Goal: Complete application form

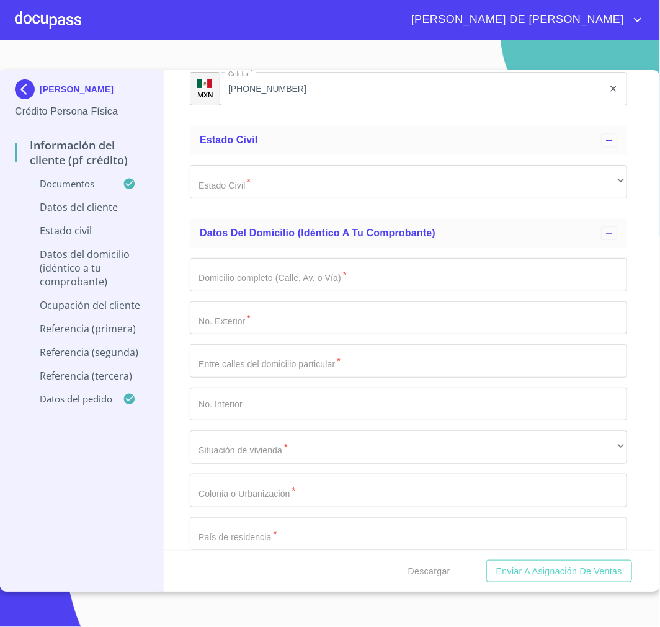
scroll to position [3928, 0]
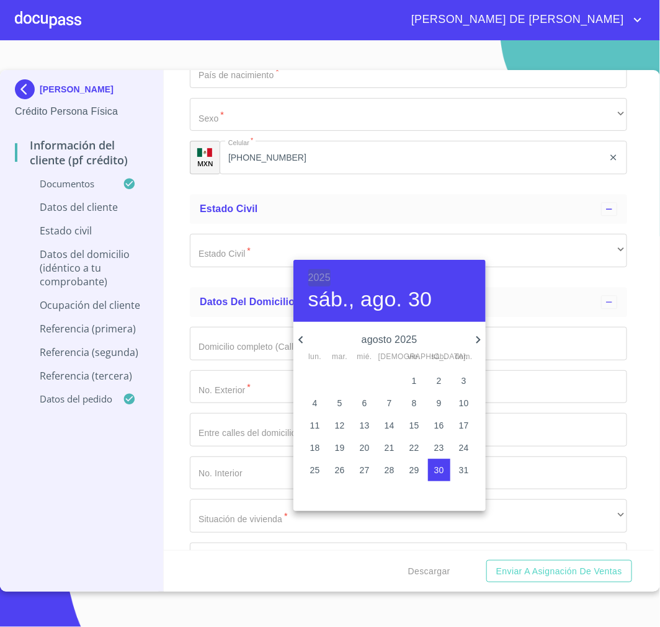
click at [318, 280] on h6 "2025" at bounding box center [319, 277] width 22 height 17
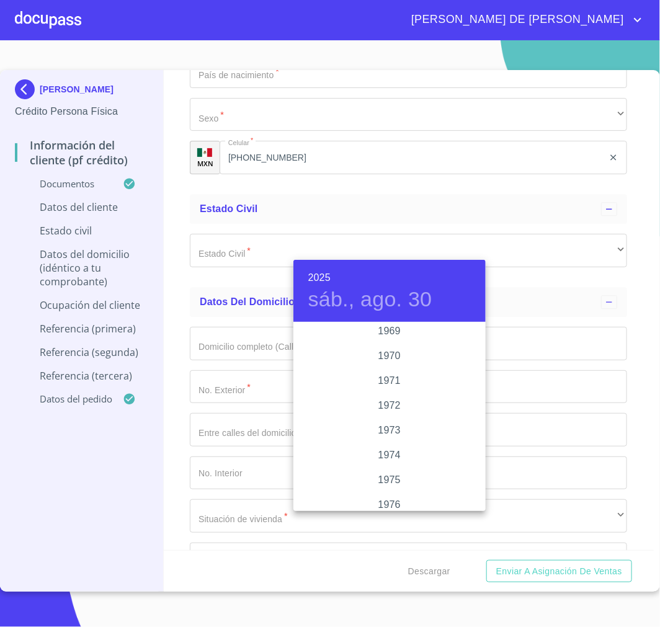
scroll to position [821, 0]
click at [387, 382] on div "1960" at bounding box center [389, 383] width 192 height 25
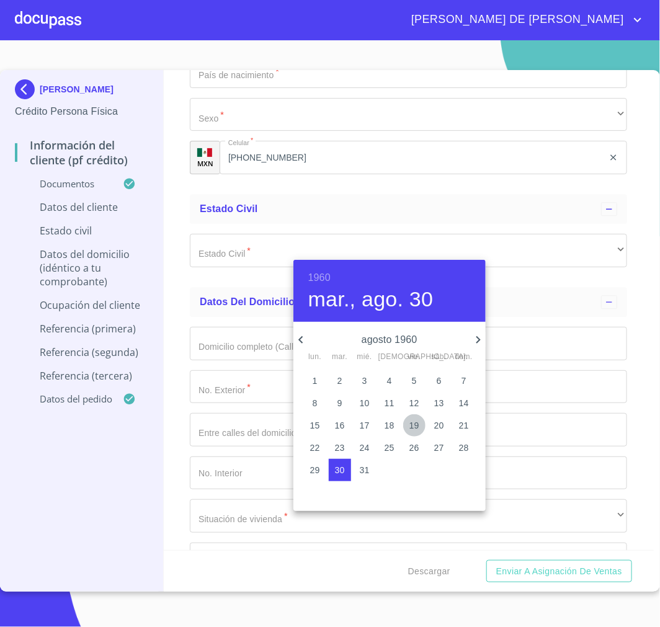
click at [412, 422] on p "19" at bounding box center [414, 425] width 10 height 12
type input "19 de ago. de 1960"
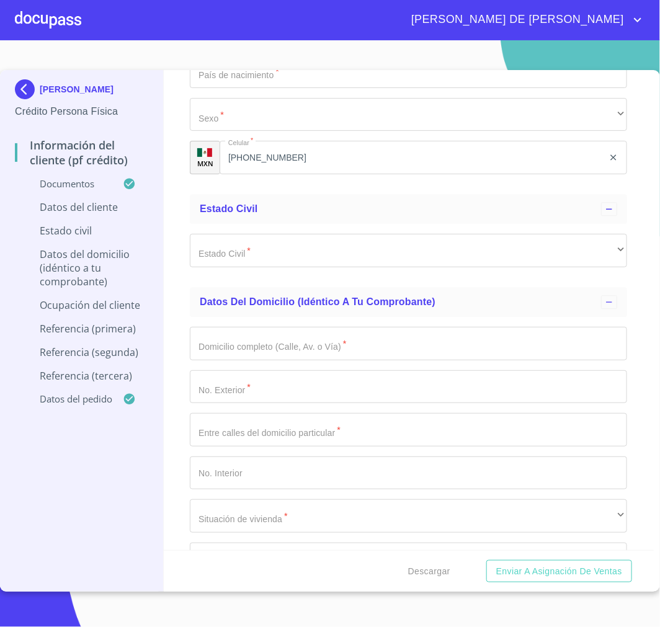
paste input "LOAL600819BB9"
type input "LOAL600819BB9"
type input "LOAL600819MMNPLD08"
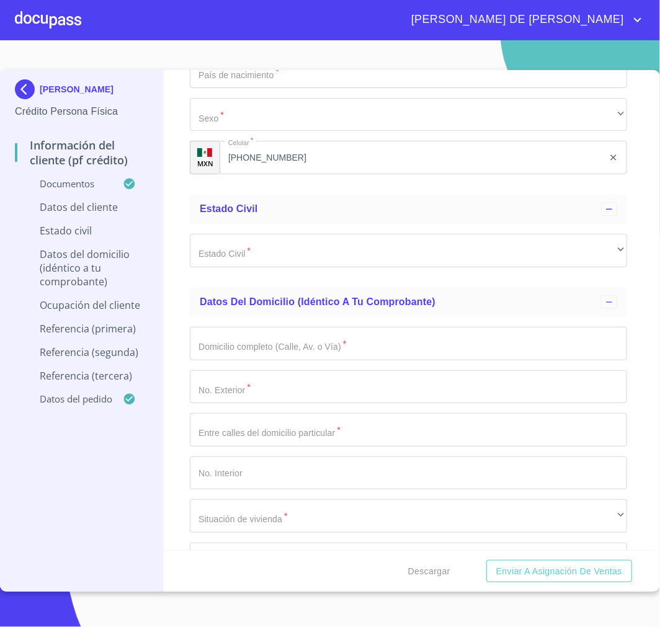
type input "2745172662"
click at [344, 45] on div "​" at bounding box center [408, 27] width 437 height 33
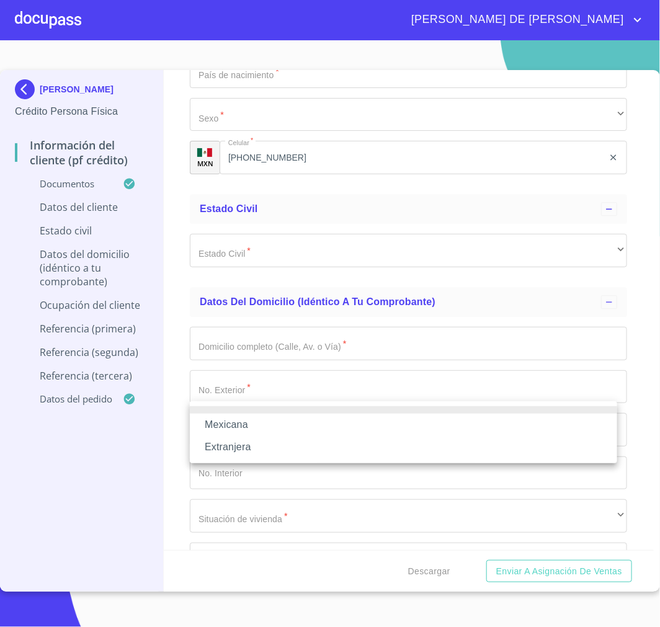
click at [286, 428] on li "Mexicana" at bounding box center [403, 425] width 427 height 22
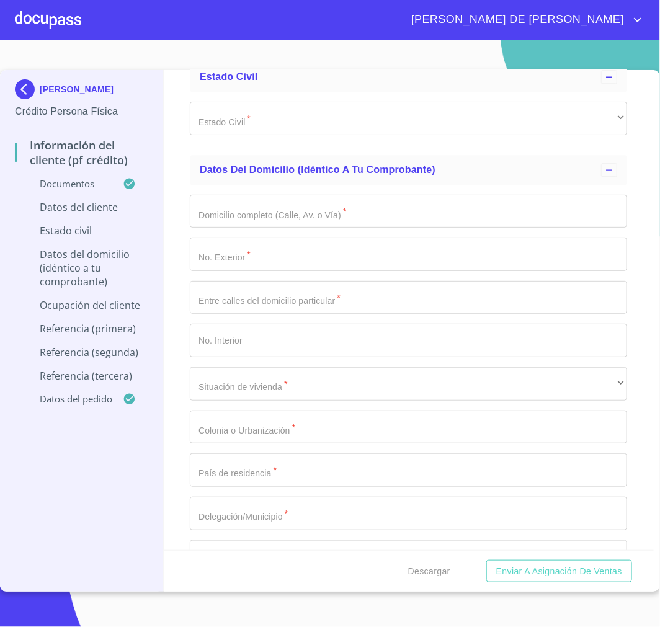
scroll to position [4134, 0]
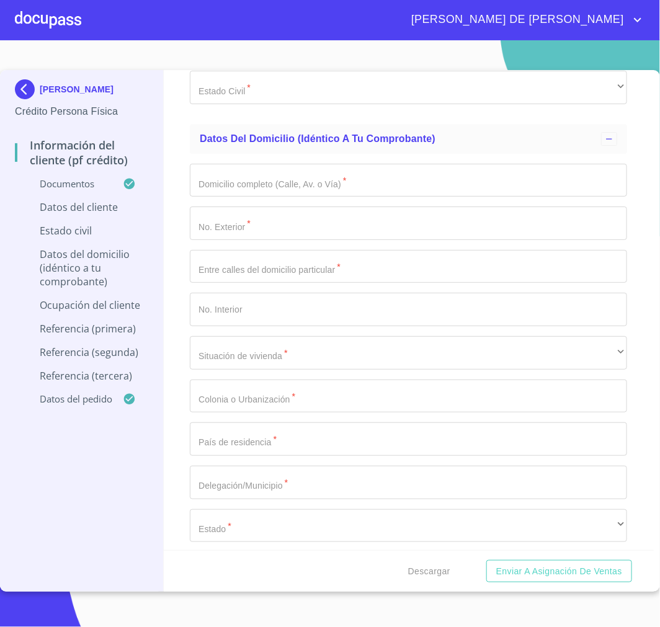
type input "[GEOGRAPHIC_DATA]"
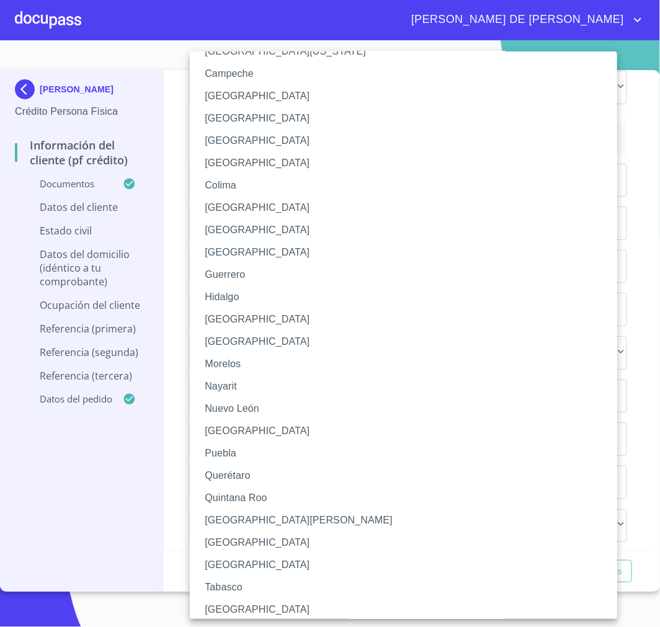
scroll to position [164, 0]
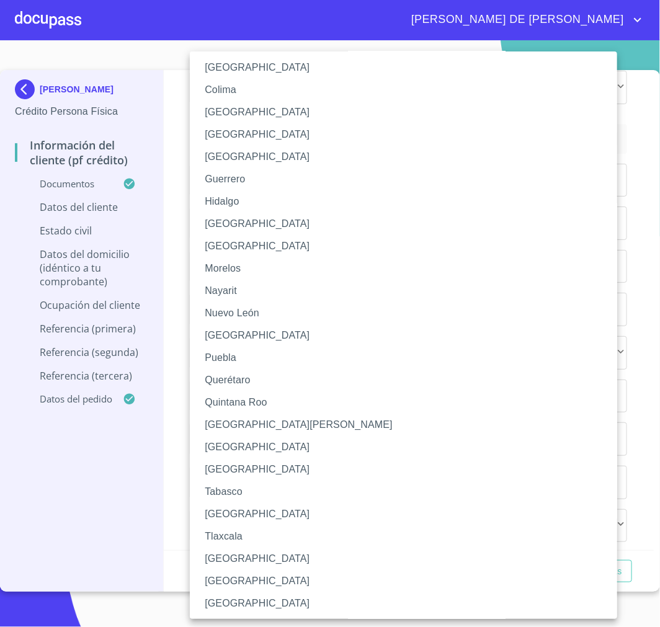
click at [264, 251] on li "[GEOGRAPHIC_DATA]" at bounding box center [409, 246] width 438 height 22
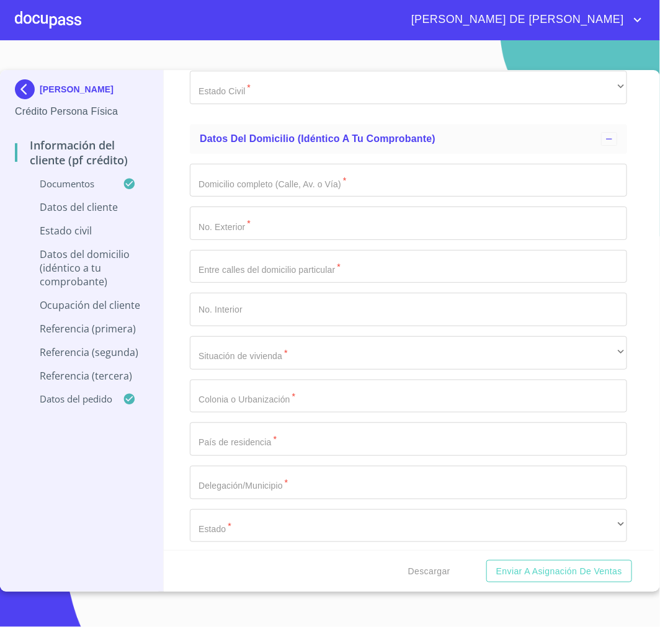
scroll to position [163, 0]
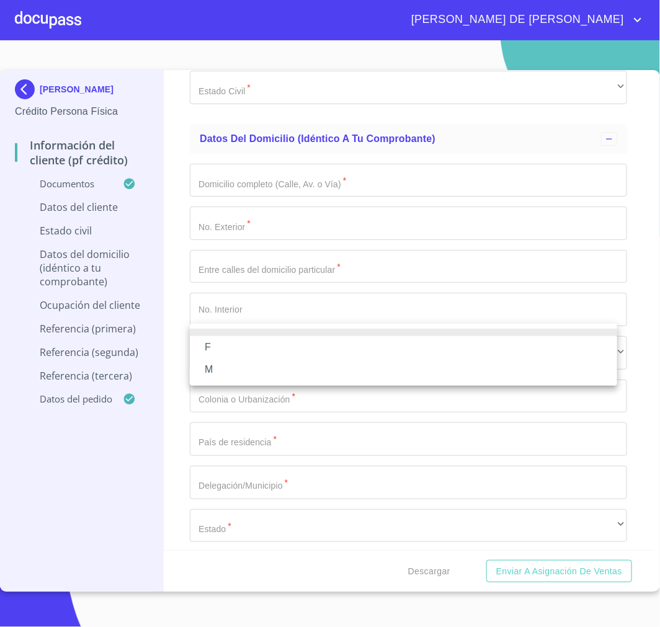
click at [345, 346] on li "F" at bounding box center [403, 347] width 427 height 22
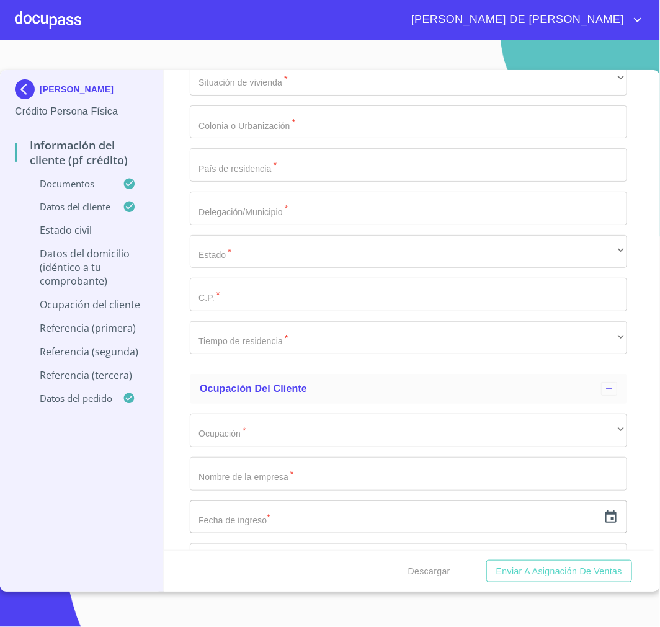
scroll to position [4410, 0]
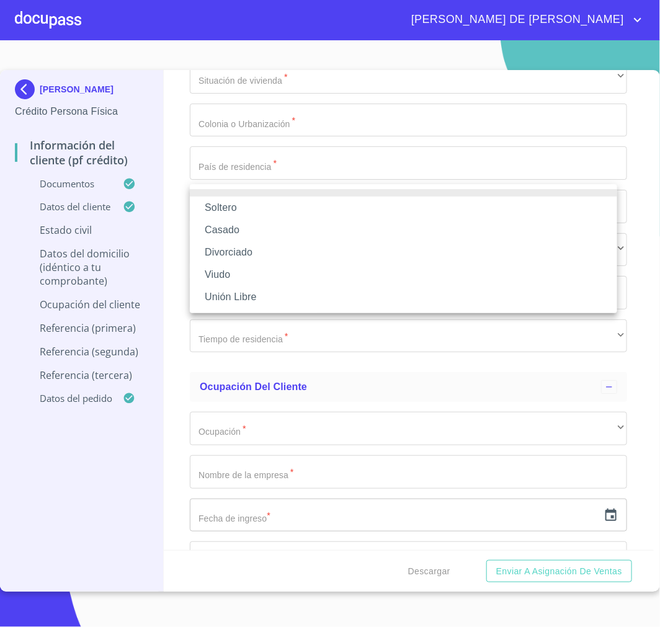
click at [323, 228] on li "Casado" at bounding box center [403, 230] width 427 height 22
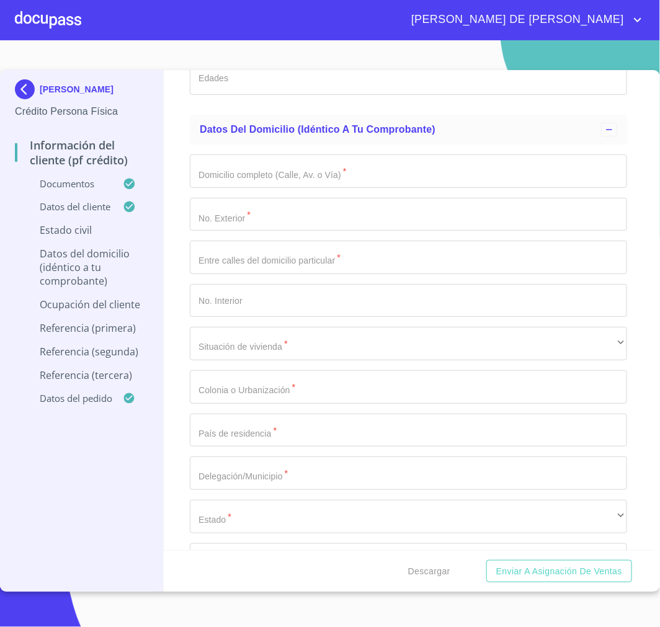
scroll to position [4479, 0]
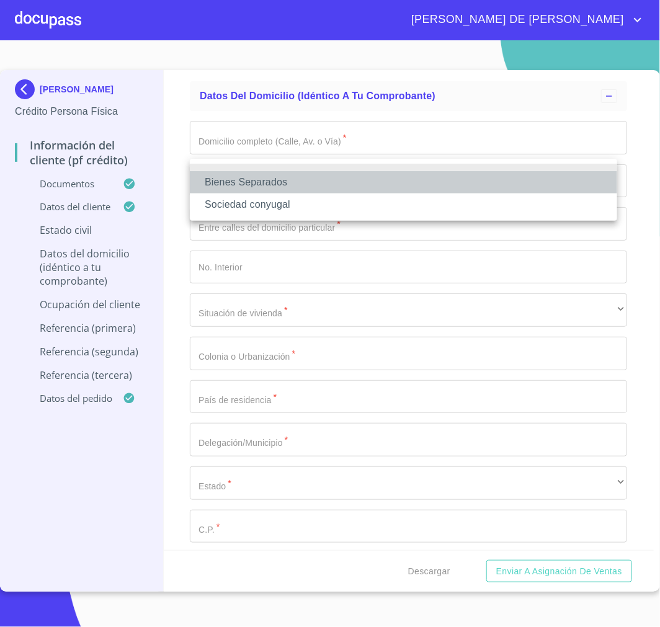
click at [354, 187] on li "Bienes Separados" at bounding box center [403, 182] width 427 height 22
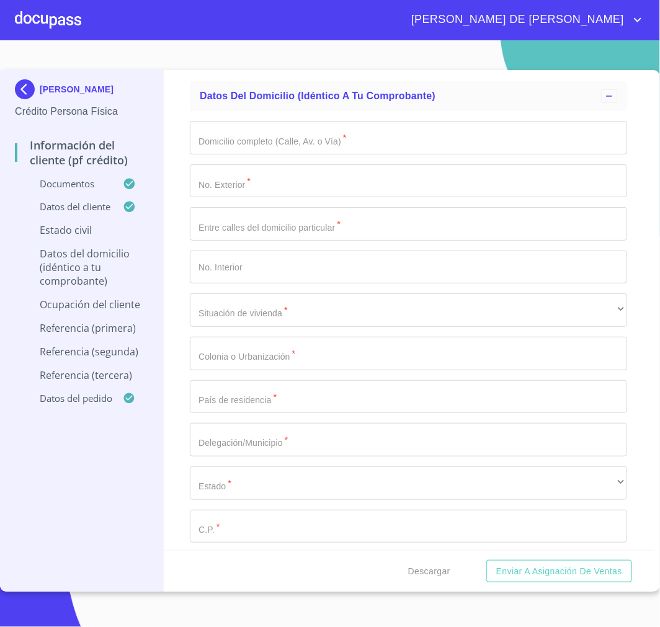
type input "Mario"
type input "[PERSON_NAME]"
type input "Verdosa"
type input "0"
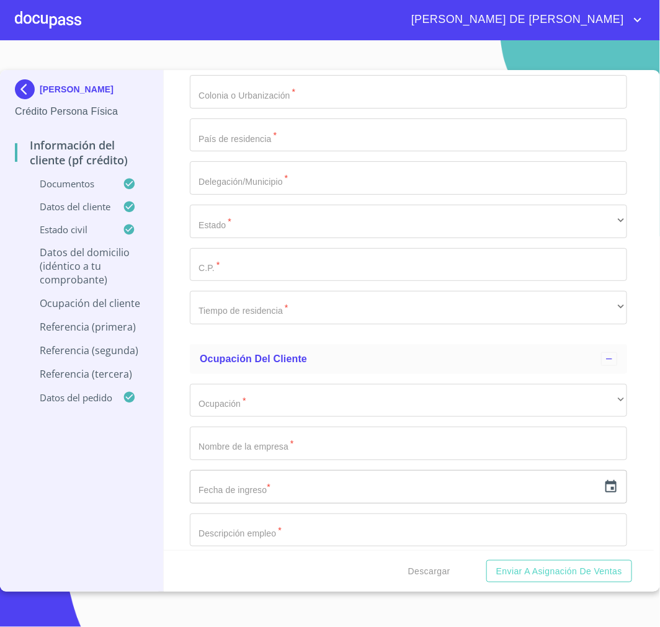
scroll to position [4755, 0]
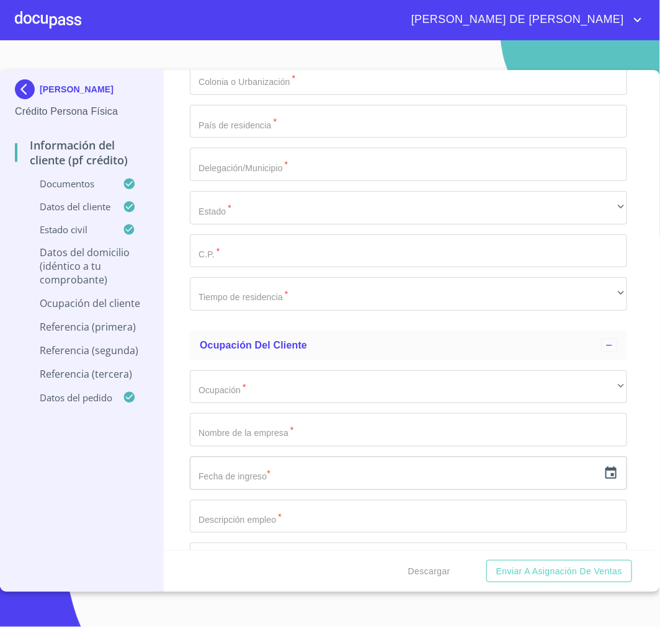
type input "[GEOGRAPHIC_DATA]"
type input "4024"
type input "[PERSON_NAME]"
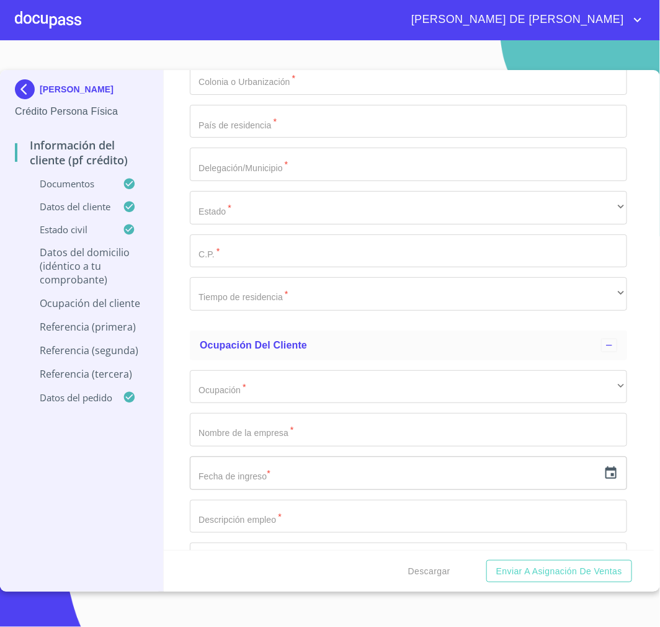
type input "B 21"
click at [468, 51] on div "​" at bounding box center [408, 34] width 437 height 33
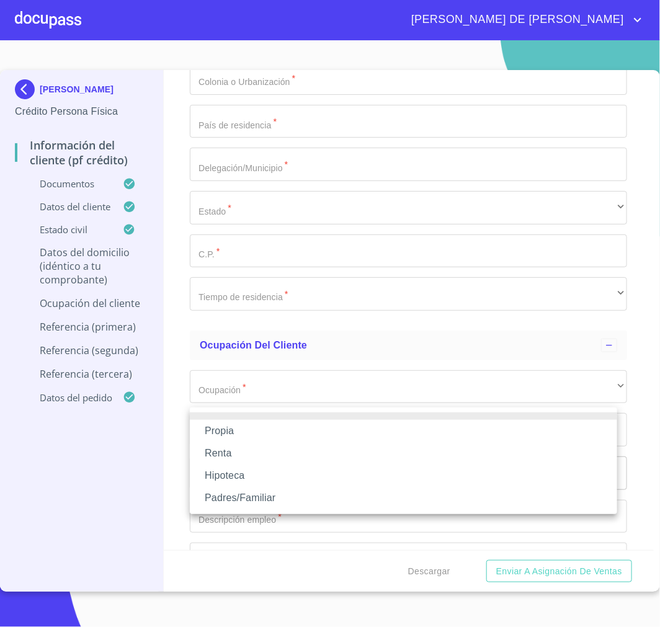
click at [274, 430] on li "Propia" at bounding box center [403, 431] width 427 height 22
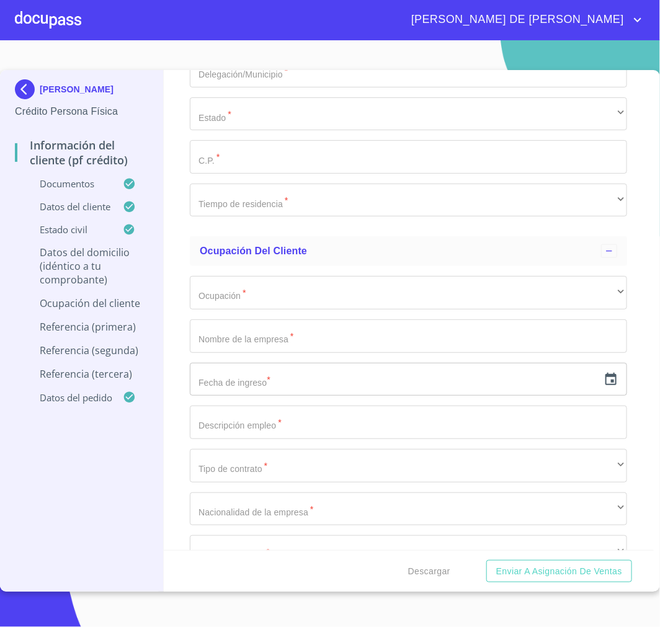
scroll to position [4892, 0]
type input "$1,000,000"
type input "s"
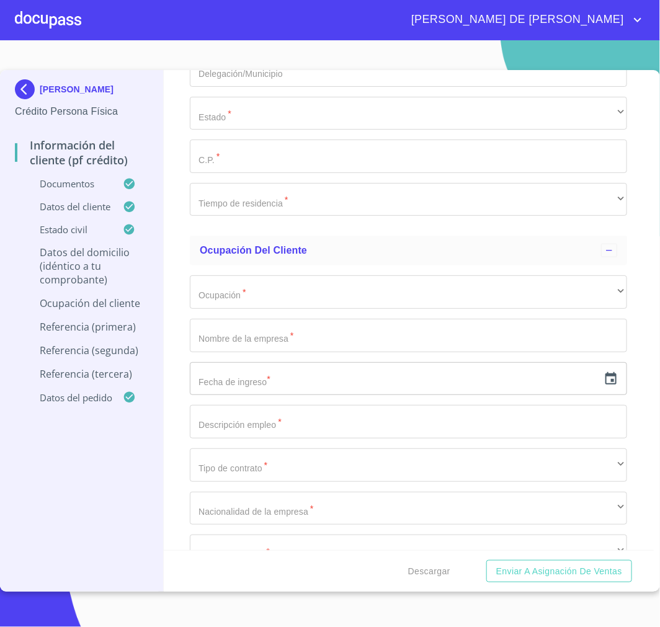
type input "San [PERSON_NAME] del Sauz"
type input "[GEOGRAPHIC_DATA]"
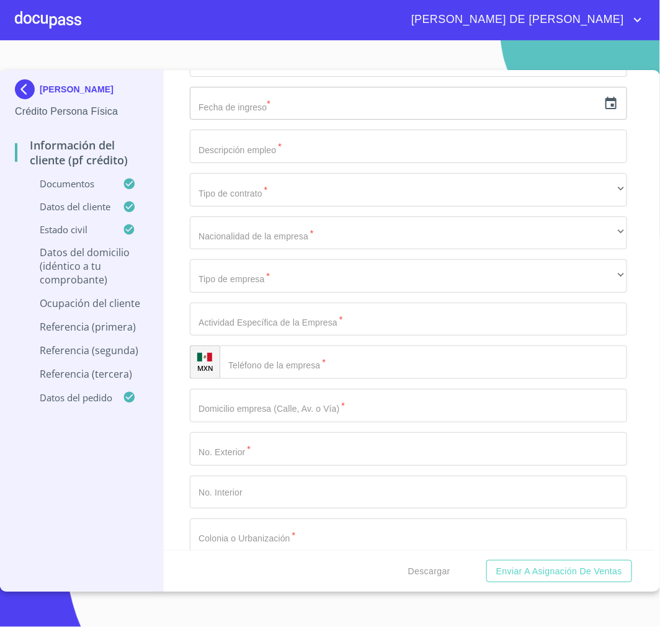
scroll to position [5168, 0]
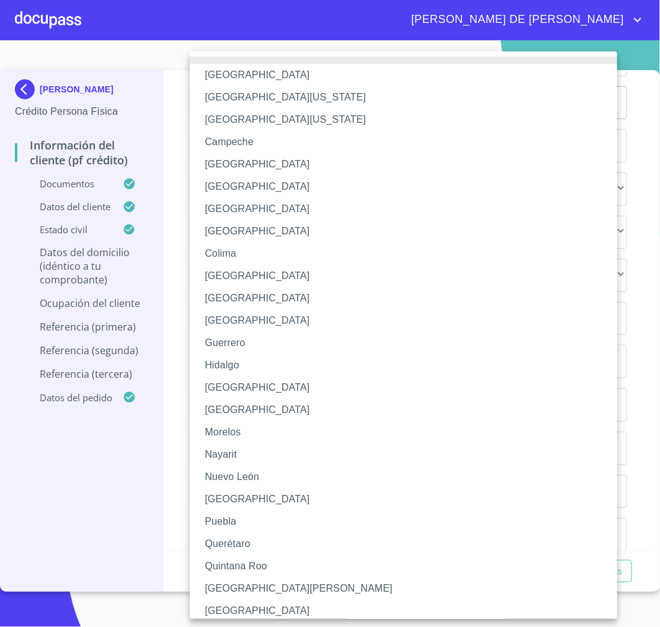
click at [252, 378] on li "[GEOGRAPHIC_DATA]" at bounding box center [409, 387] width 438 height 22
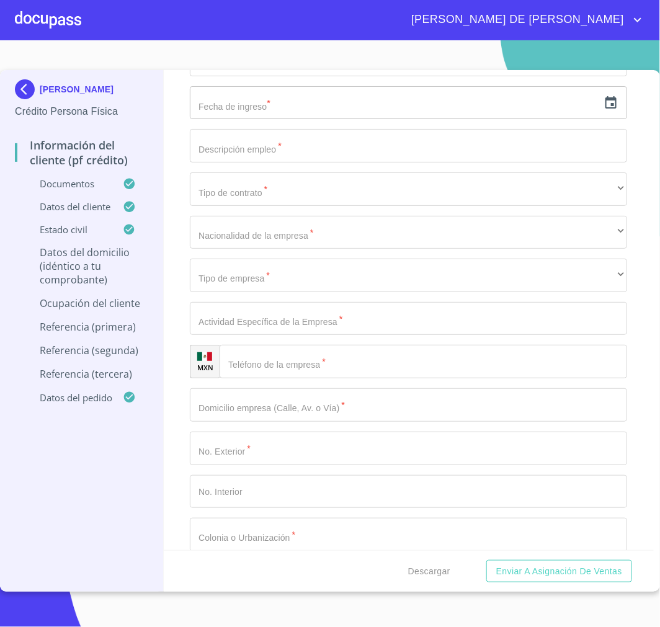
type input "44987"
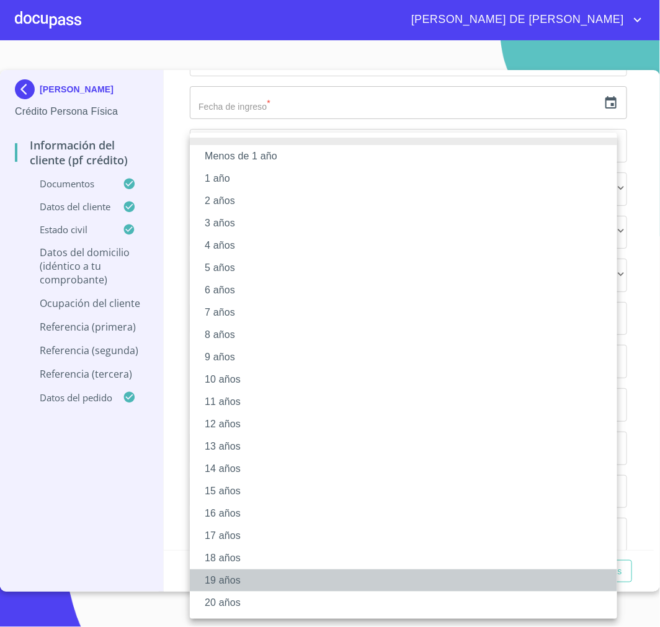
click at [256, 572] on li "19 años" at bounding box center [403, 580] width 427 height 22
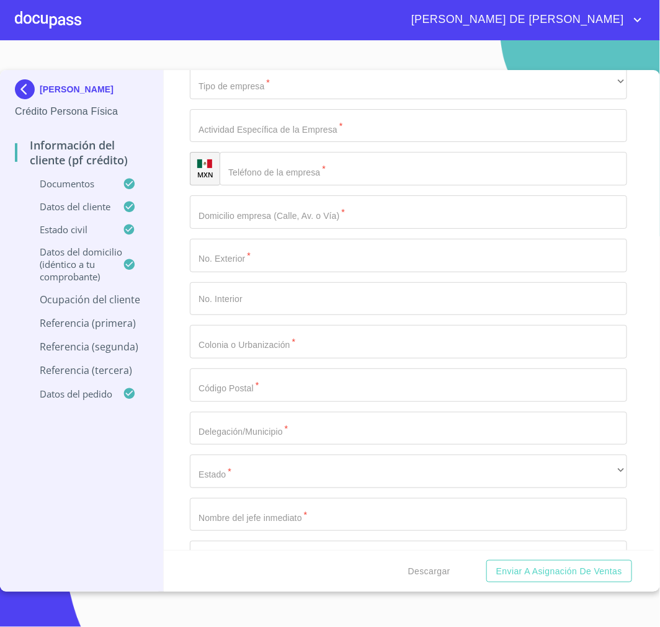
scroll to position [5375, 0]
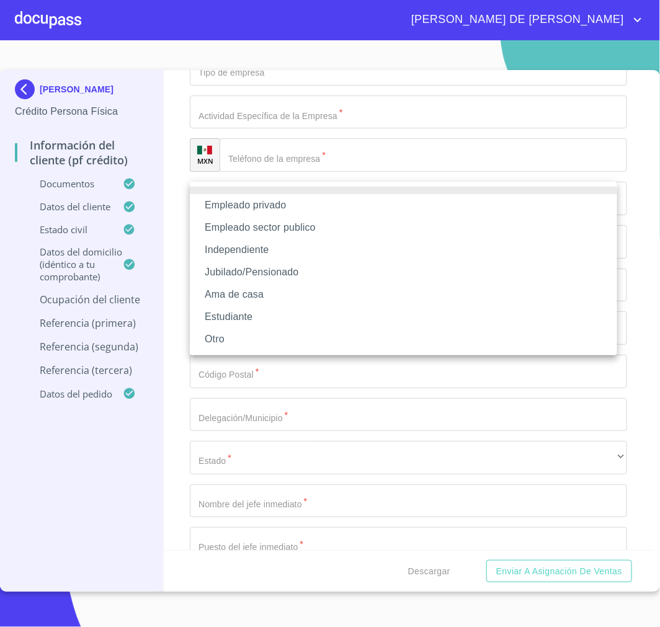
click at [292, 274] on li "Jubilado/Pensionado" at bounding box center [403, 272] width 427 height 22
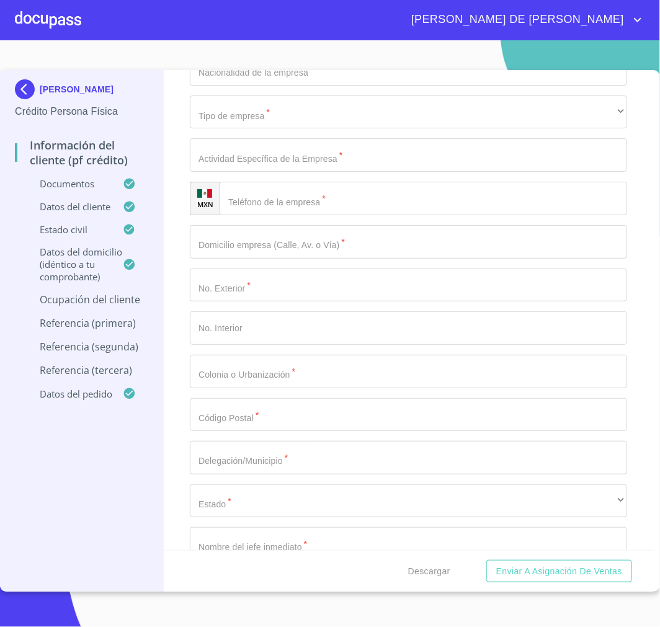
type input "[PERSON_NAME]"
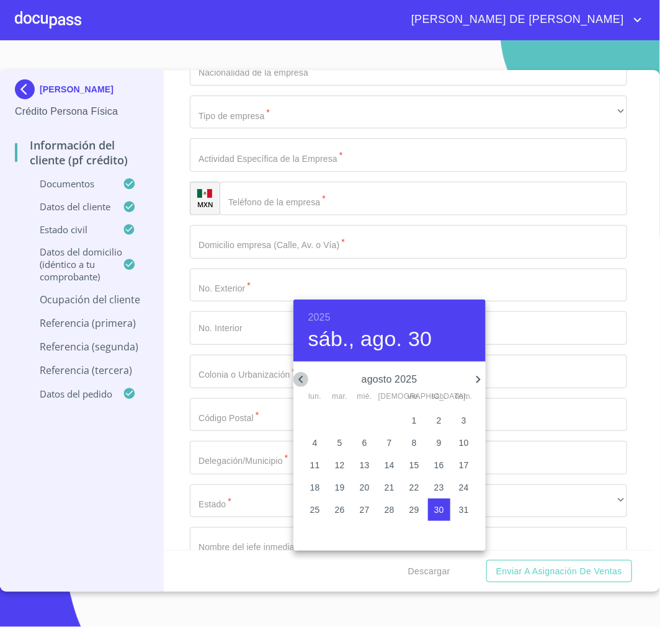
click at [298, 373] on icon "button" at bounding box center [300, 379] width 15 height 15
click at [303, 383] on icon "button" at bounding box center [300, 379] width 15 height 15
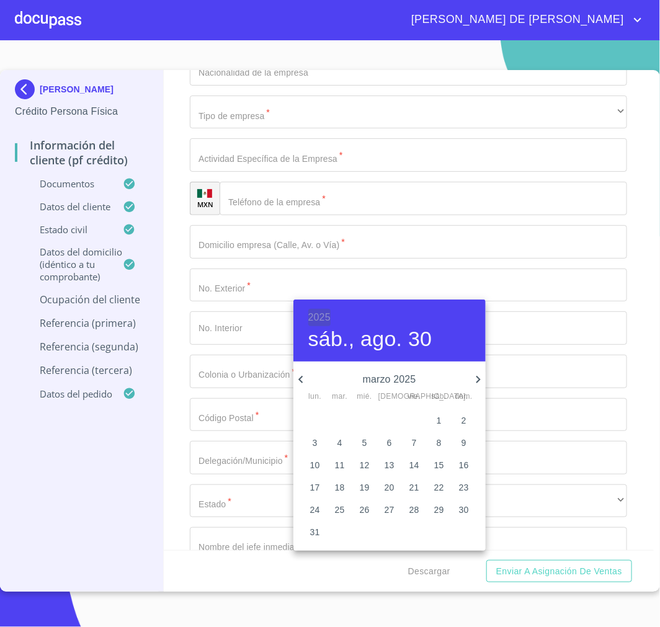
click at [324, 318] on h6 "2025" at bounding box center [319, 317] width 22 height 17
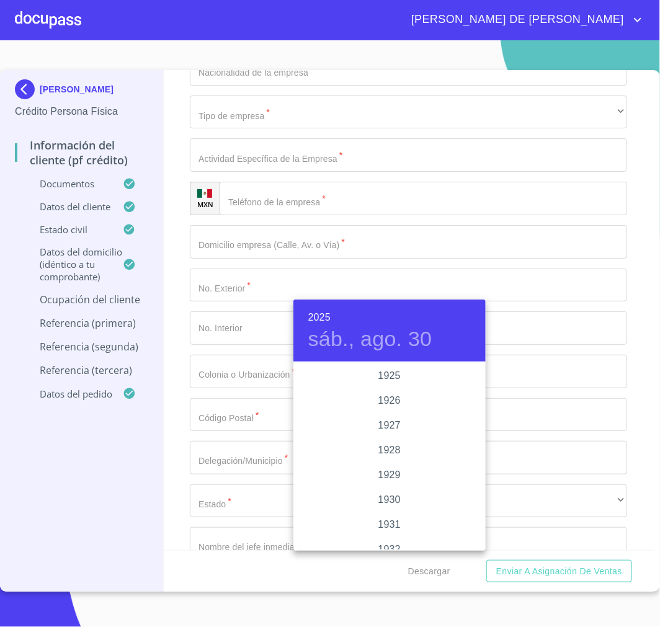
scroll to position [2407, 0]
click at [388, 377] on div "2022" at bounding box center [389, 375] width 192 height 25
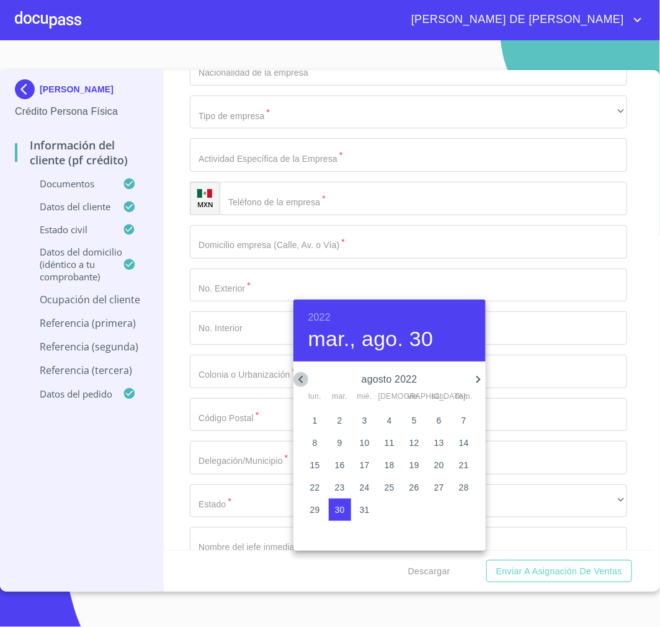
click at [300, 377] on icon "button" at bounding box center [300, 379] width 15 height 15
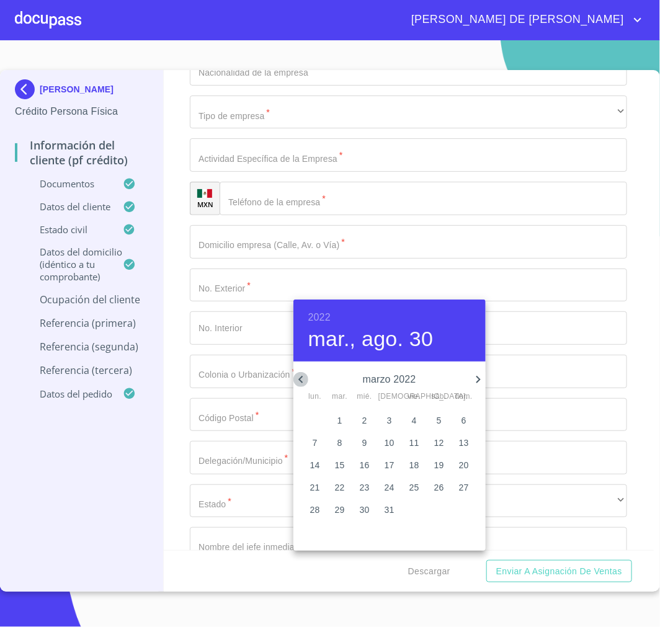
click at [300, 377] on icon "button" at bounding box center [300, 379] width 15 height 15
click at [391, 443] on p "6" at bounding box center [389, 443] width 5 height 12
type input "6 de ene. de 2022"
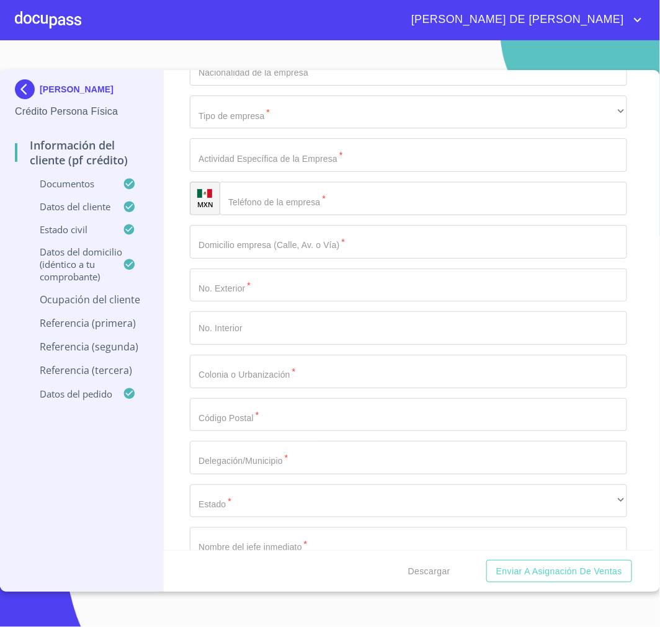
type input "J"
type input "Pensionado"
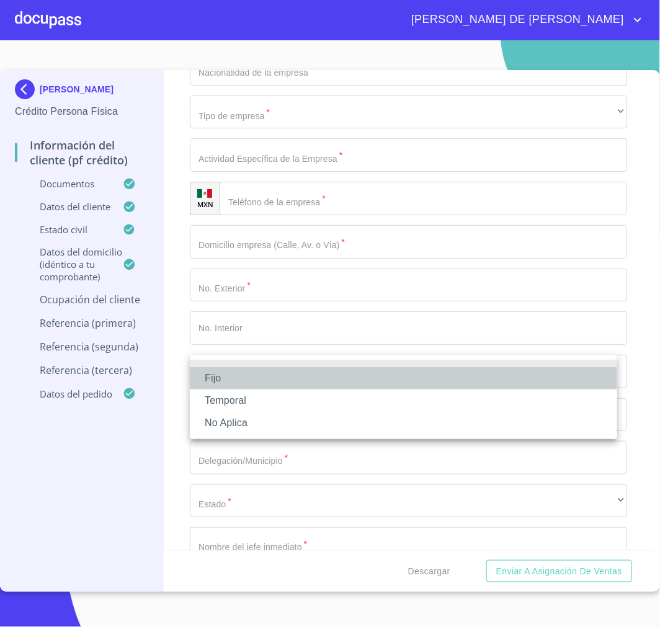
click at [282, 381] on li "Fijo" at bounding box center [403, 378] width 427 height 22
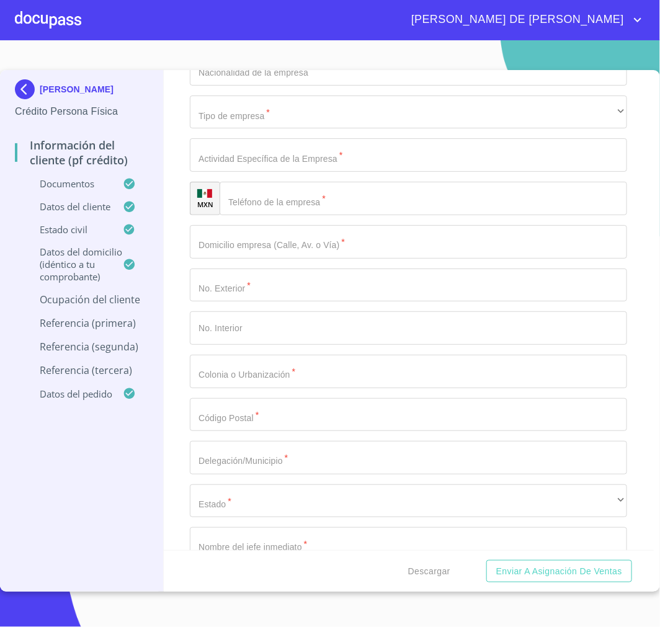
click at [339, 43] on input "Documento de identificación.   *" at bounding box center [408, 25] width 437 height 33
type input "17000"
click at [176, 452] on div "Información del cliente (PF crédito) Documentos Documento de identificación.   …" at bounding box center [409, 310] width 491 height 480
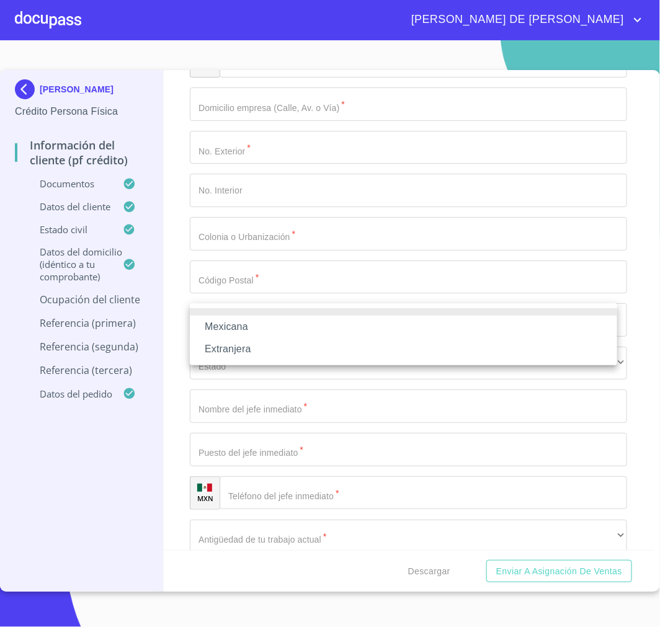
click at [308, 323] on li "Mexicana" at bounding box center [403, 327] width 427 height 22
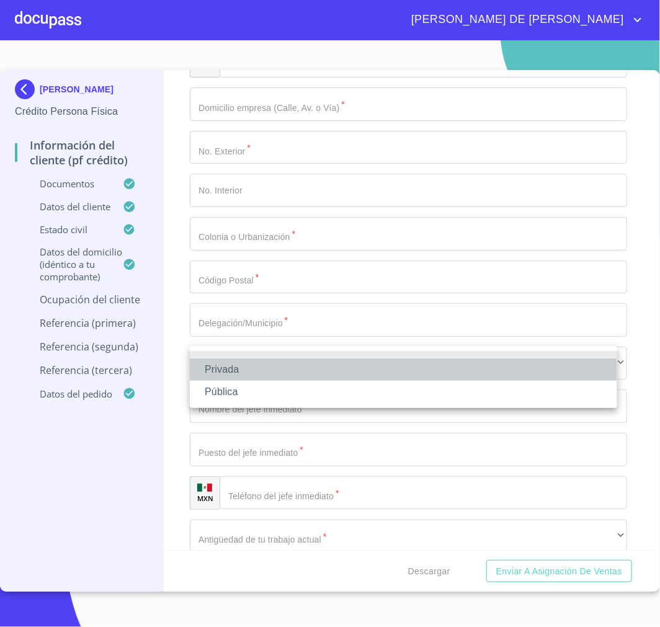
click at [393, 369] on li "Privada" at bounding box center [403, 369] width 427 height 22
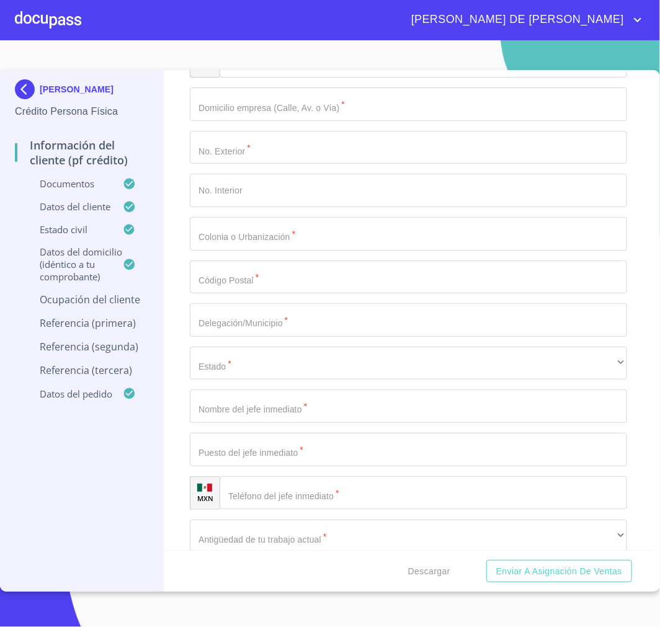
click at [487, 34] on input "Documento de identificación.   *" at bounding box center [408, 17] width 437 height 33
type input "Pensionada"
click at [324, 78] on input "Documento de identificación.   *" at bounding box center [423, 60] width 407 height 33
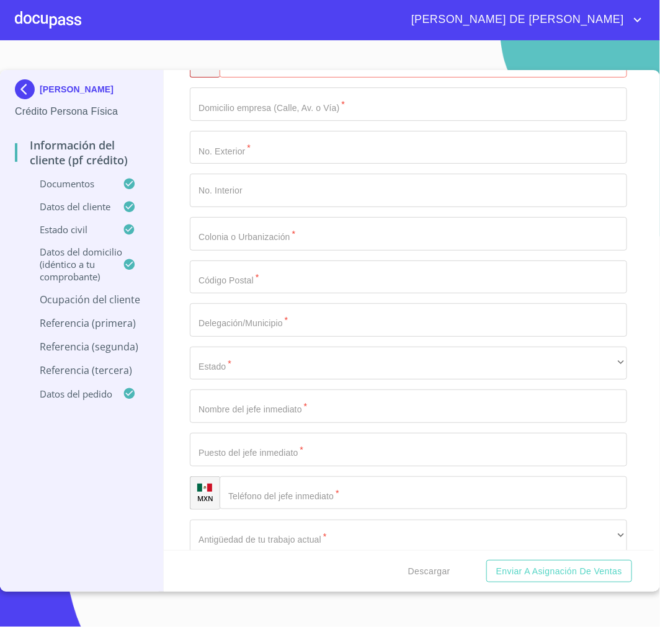
click at [313, 78] on input "Documento de identificación.   *" at bounding box center [423, 60] width 407 height 33
paste input "[PHONE_NUMBER]"
type input "[PHONE_NUMBER]"
click at [161, 393] on div "[PERSON_NAME] Persona Física Información del cliente (PF crédito) Documentos Da…" at bounding box center [82, 331] width 164 height 522
click at [179, 470] on div "Información del cliente (PF crédito) Documentos Documento de identificación.   …" at bounding box center [409, 310] width 491 height 480
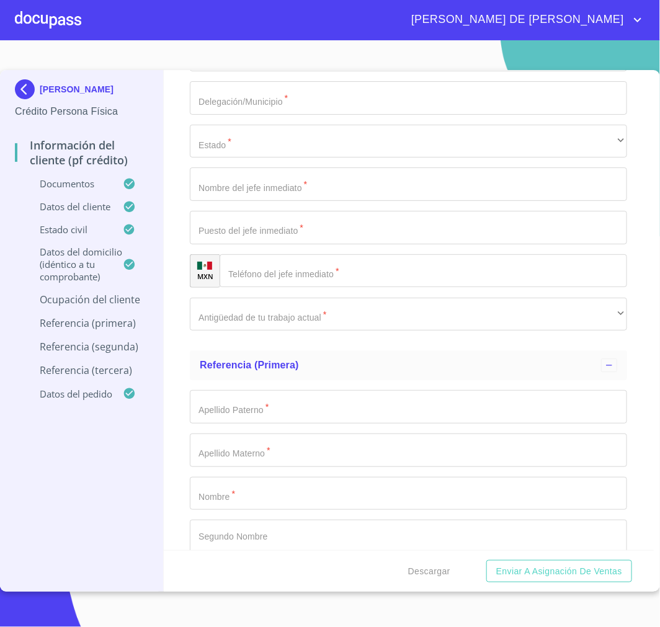
scroll to position [5789, 0]
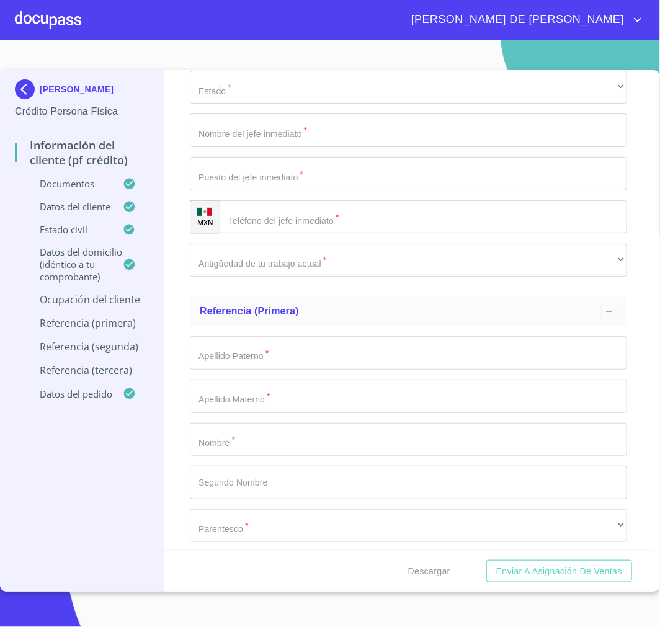
type input "[GEOGRAPHIC_DATA]"
type input "4024"
type input "B 21"
type input "s"
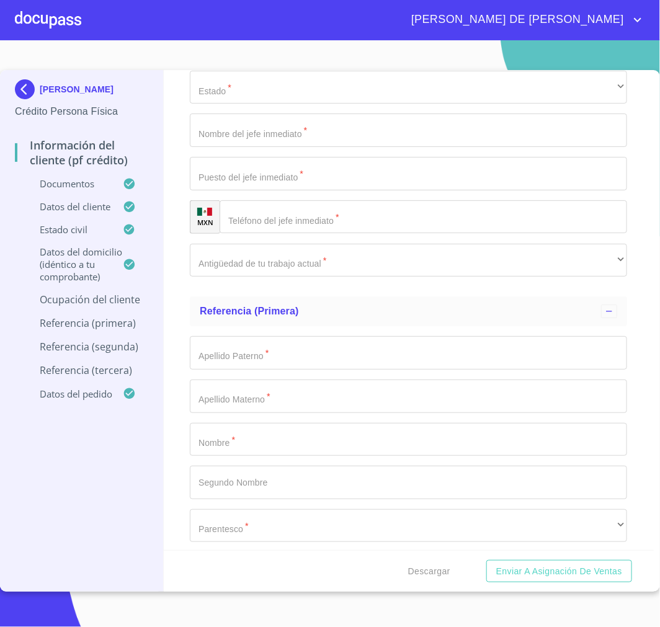
type input "San [PERSON_NAME]"
type input "44987"
type input "[GEOGRAPHIC_DATA]"
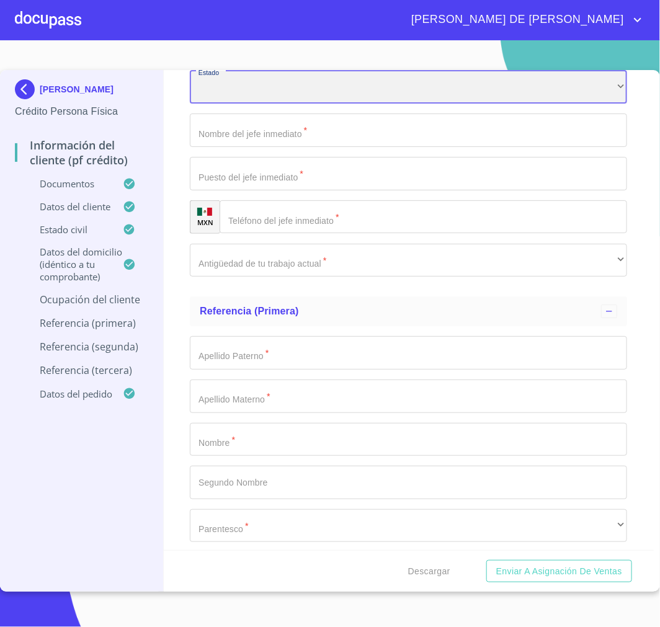
click at [600, 104] on div "​" at bounding box center [408, 87] width 437 height 33
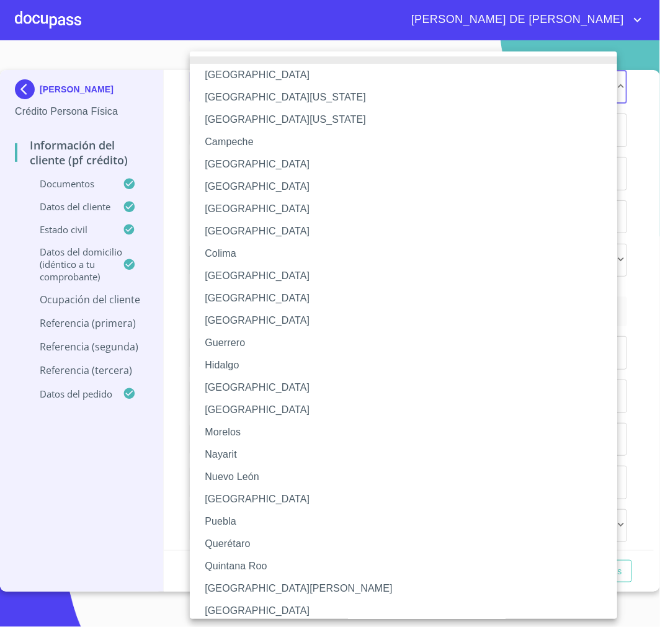
click at [283, 392] on li "[GEOGRAPHIC_DATA]" at bounding box center [409, 387] width 438 height 22
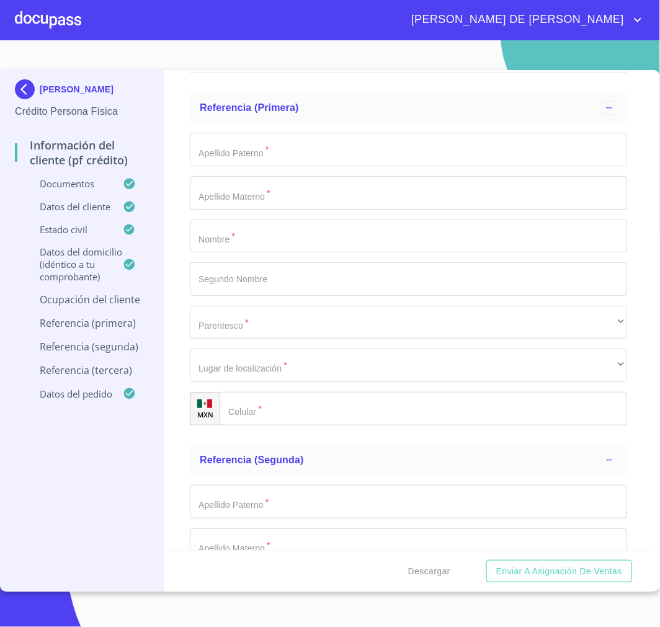
scroll to position [6064, 0]
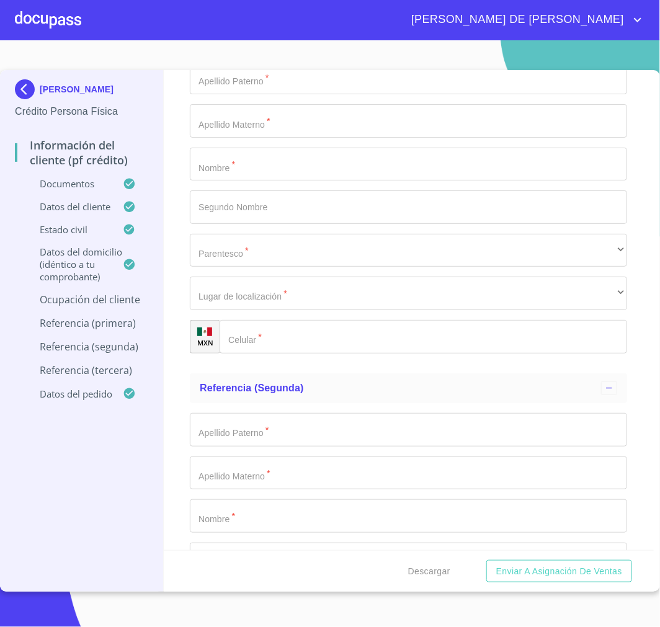
type input "[PERSON_NAME]"
type input "Pensionada"
paste input "[PHONE_NUMBER]"
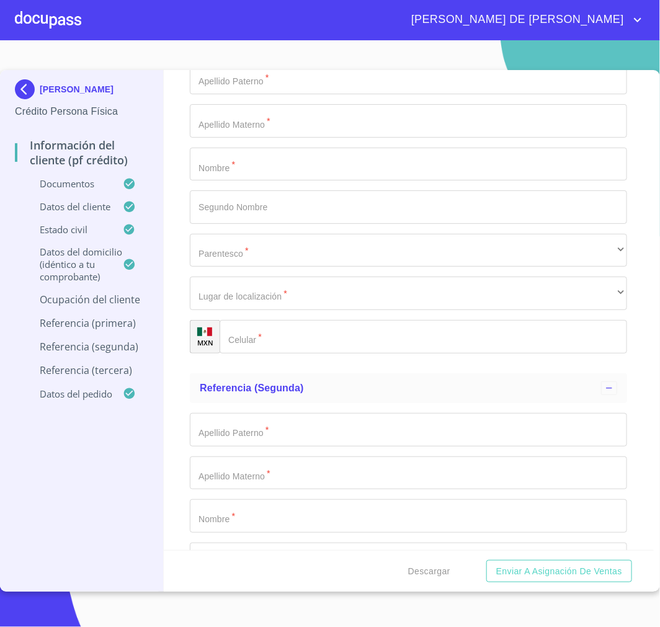
type input "[PHONE_NUMBER]"
click at [184, 338] on div "Información del cliente (PF crédito) Documentos Documento de identificación.   …" at bounding box center [409, 310] width 491 height 480
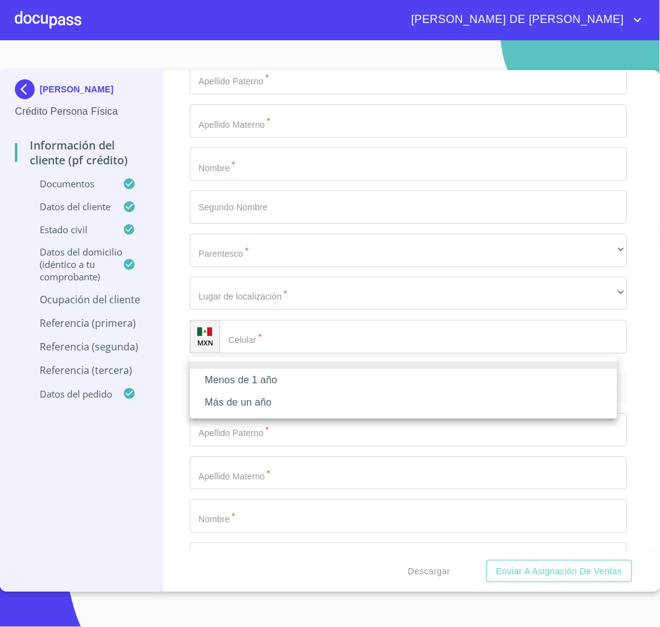
click at [363, 407] on li "Más de un año" at bounding box center [403, 402] width 427 height 22
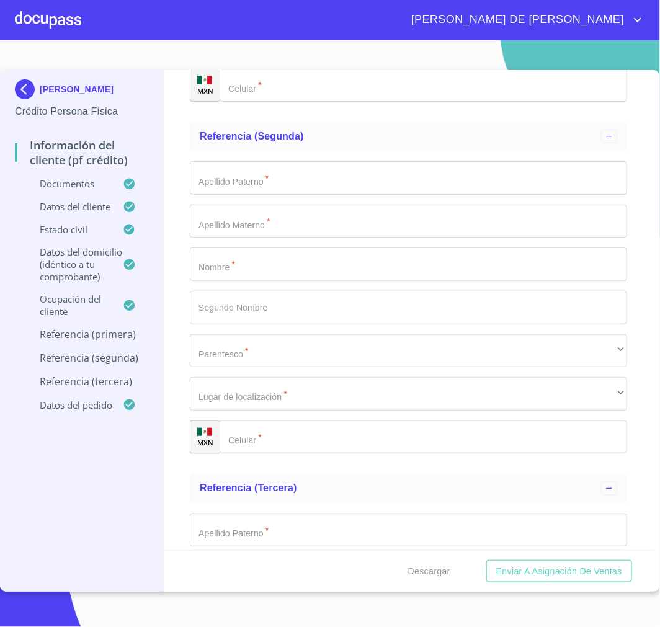
scroll to position [6340, 0]
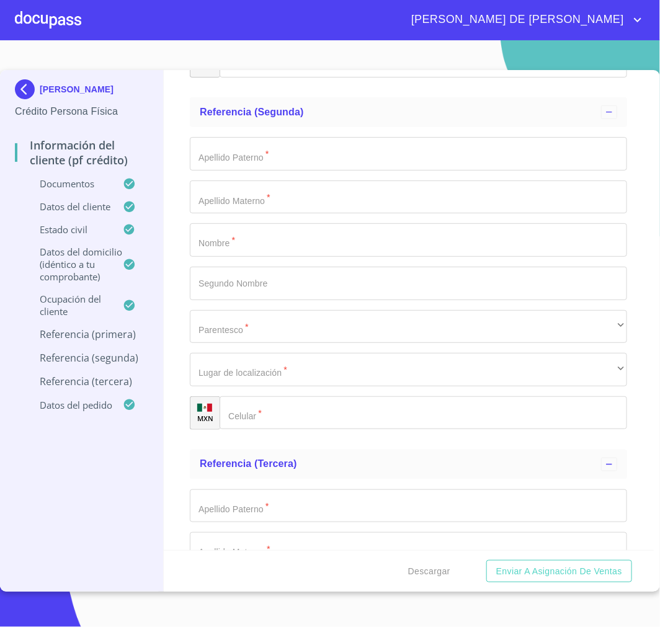
type input "[PERSON_NAME]"
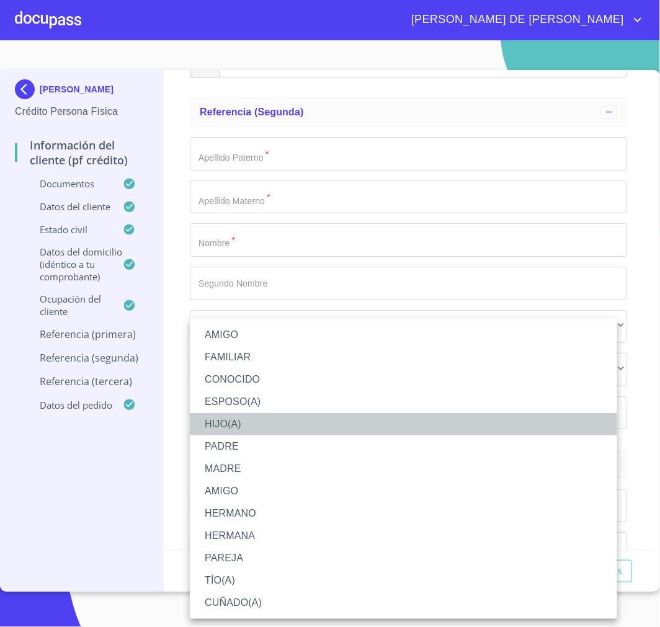
click at [264, 423] on li "HIJO(A)" at bounding box center [403, 424] width 427 height 22
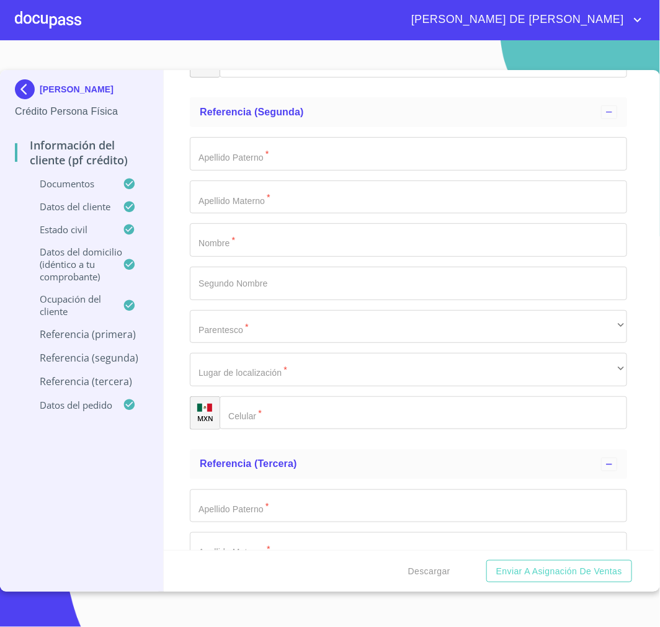
click at [319, 34] on div "​" at bounding box center [408, 17] width 437 height 33
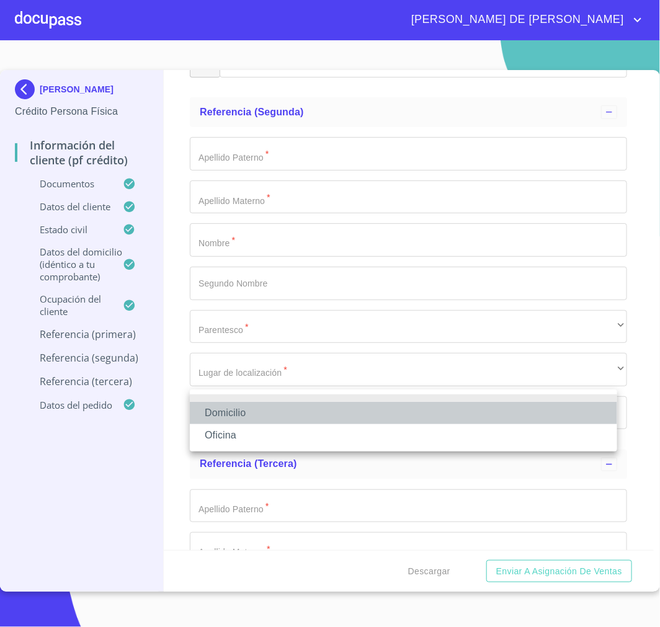
click at [305, 413] on li "Domicilio" at bounding box center [403, 413] width 427 height 22
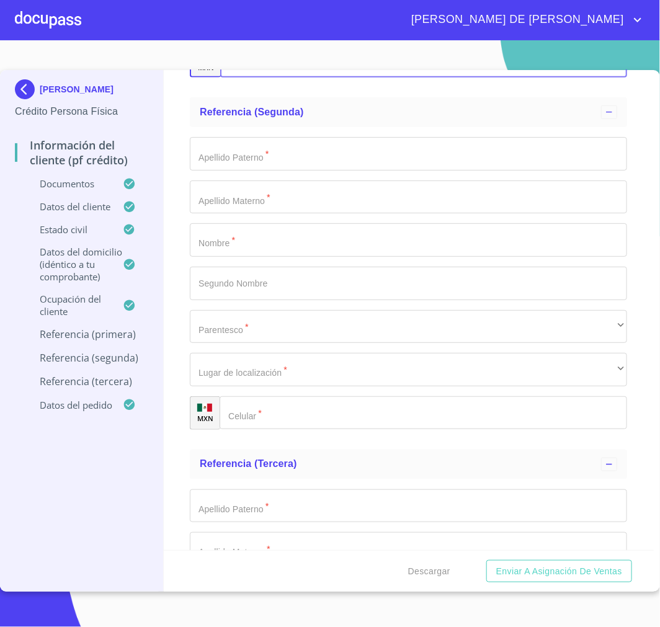
click at [351, 78] on input "Documento de identificación.   *" at bounding box center [439, 60] width 376 height 33
click at [311, 78] on input "Documento de identificación.   *" at bounding box center [439, 60] width 377 height 33
paste input "[PHONE_NUMBER]"
type input "[PHONE_NUMBER]"
click at [178, 460] on div "Información del cliente (PF crédito) Documentos Documento de identificación.   …" at bounding box center [409, 310] width 491 height 480
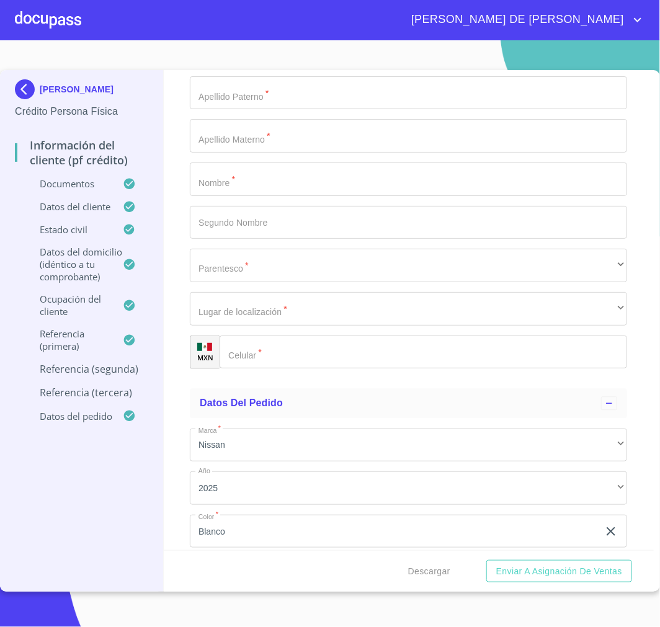
scroll to position [6684, 0]
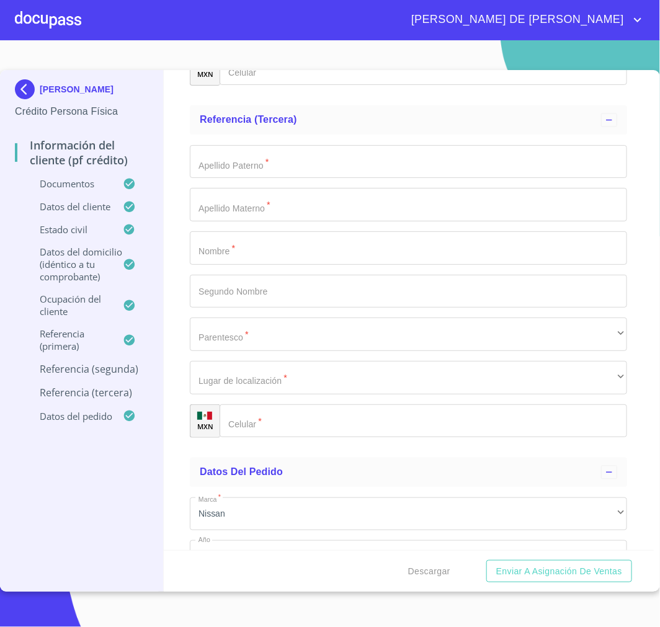
type input "[PERSON_NAME]"
type input "Iris"
type input "Melina"
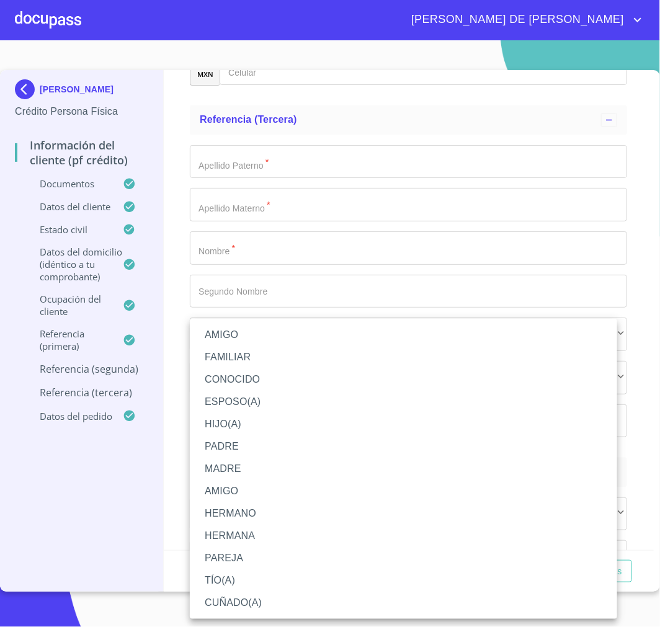
click at [256, 424] on li "HIJO(A)" at bounding box center [403, 424] width 427 height 22
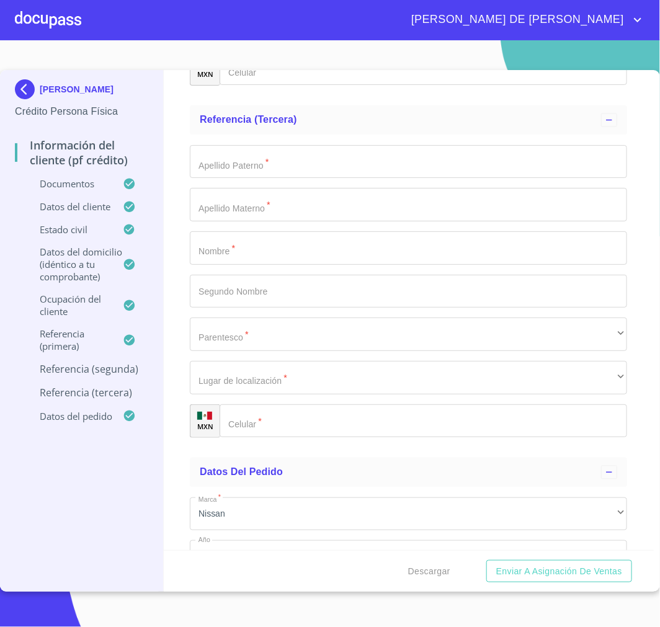
click at [361, 42] on div "​" at bounding box center [408, 25] width 437 height 33
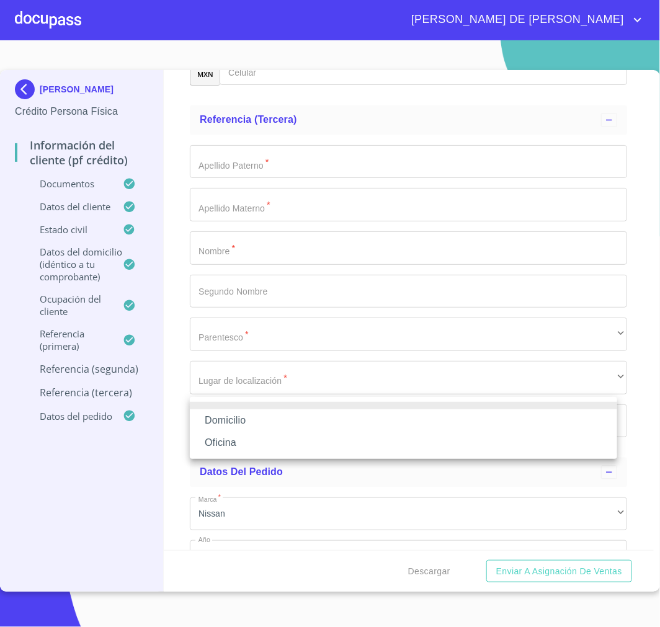
click at [331, 425] on li "Domicilio" at bounding box center [403, 420] width 427 height 22
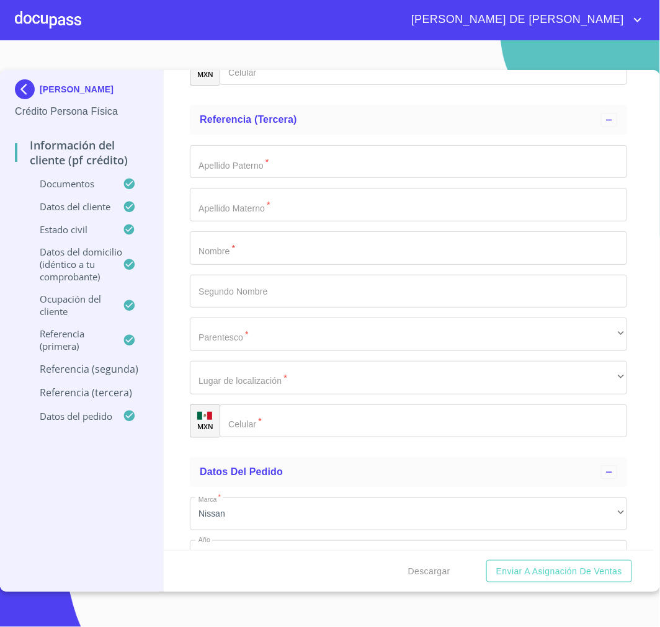
click at [300, 86] on input "Documento de identificación.   *" at bounding box center [423, 68] width 407 height 33
paste input "[PHONE_NUMBER]"
type input "[PHONE_NUMBER]"
click at [184, 493] on div "Información del cliente (PF crédito) Documentos Documento de identificación.   …" at bounding box center [409, 310] width 491 height 480
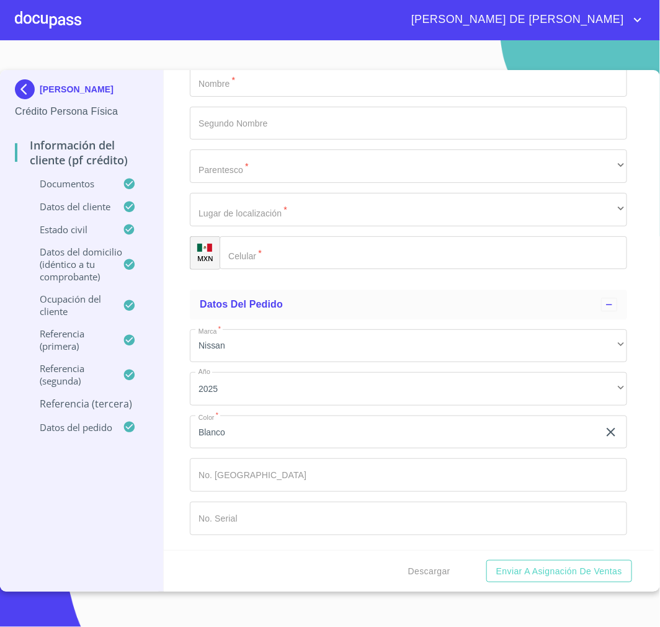
scroll to position [7098, 0]
type input "[PERSON_NAME]"
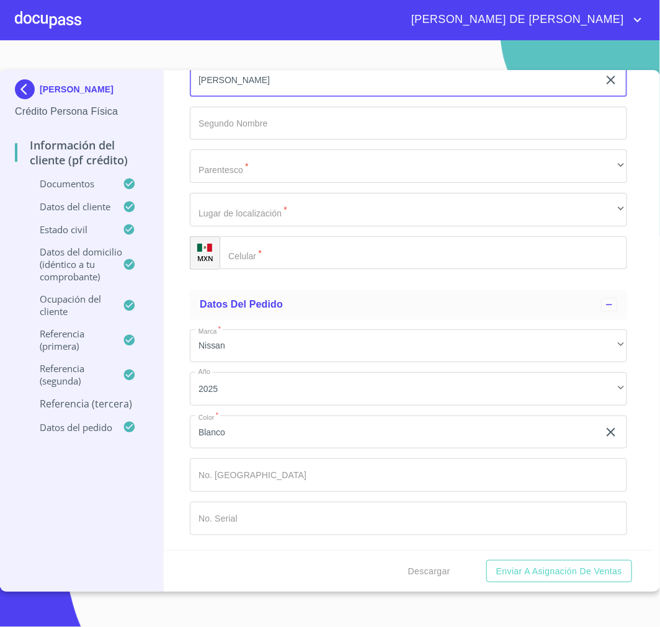
type input "[PERSON_NAME]"
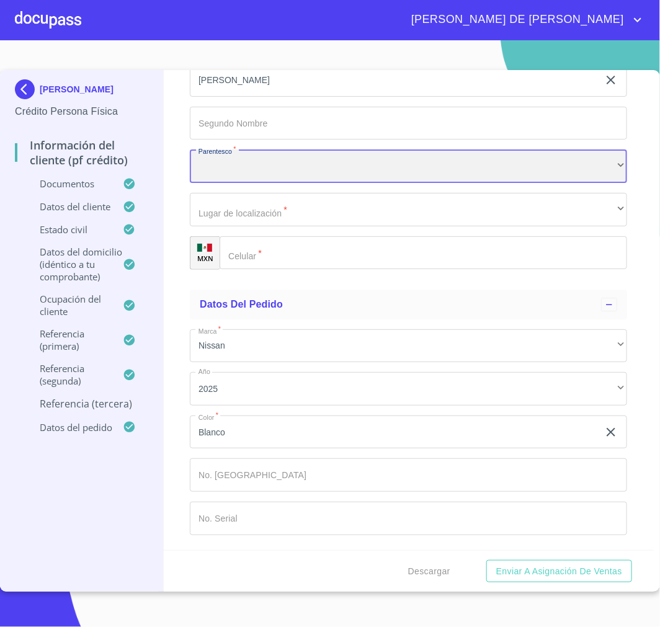
click at [537, 183] on div "​" at bounding box center [408, 165] width 437 height 33
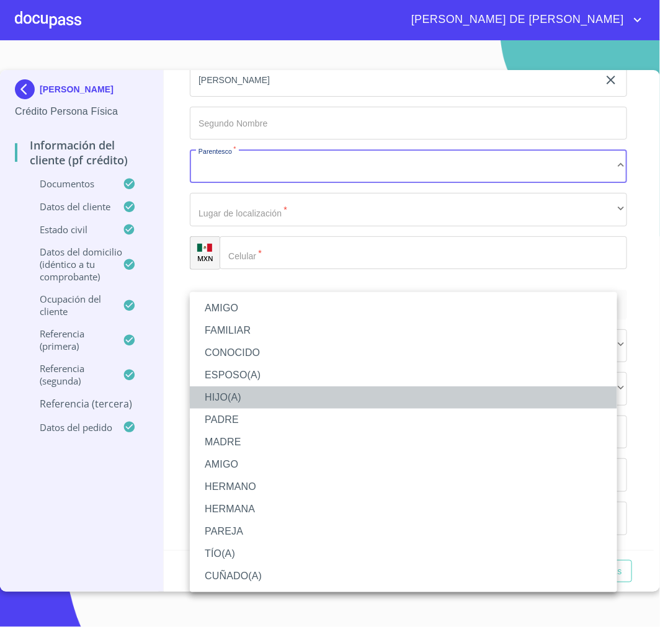
click at [238, 399] on li "HIJO(A)" at bounding box center [403, 397] width 427 height 22
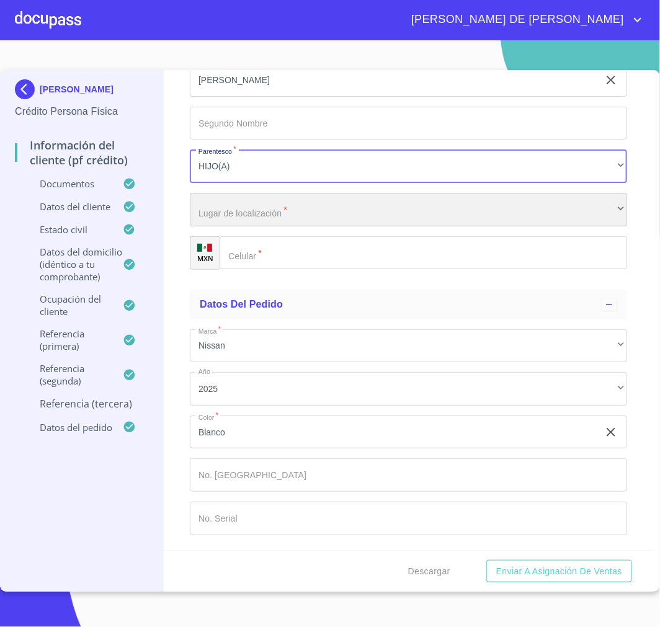
click at [394, 226] on div "​" at bounding box center [408, 209] width 437 height 33
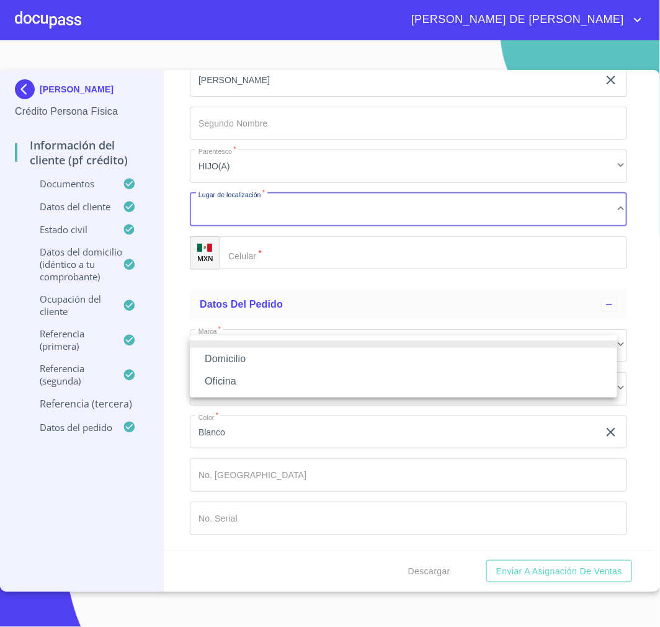
click at [315, 370] on li "Oficina" at bounding box center [403, 381] width 427 height 22
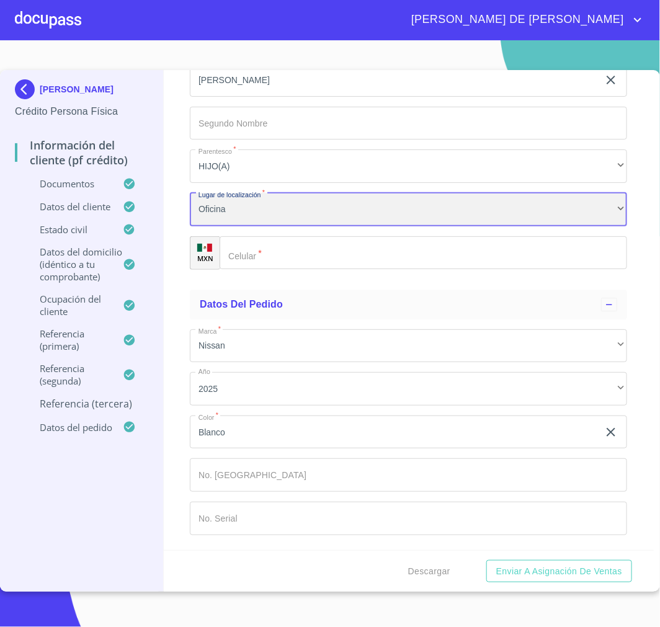
click at [329, 226] on div "Oficina" at bounding box center [408, 209] width 437 height 33
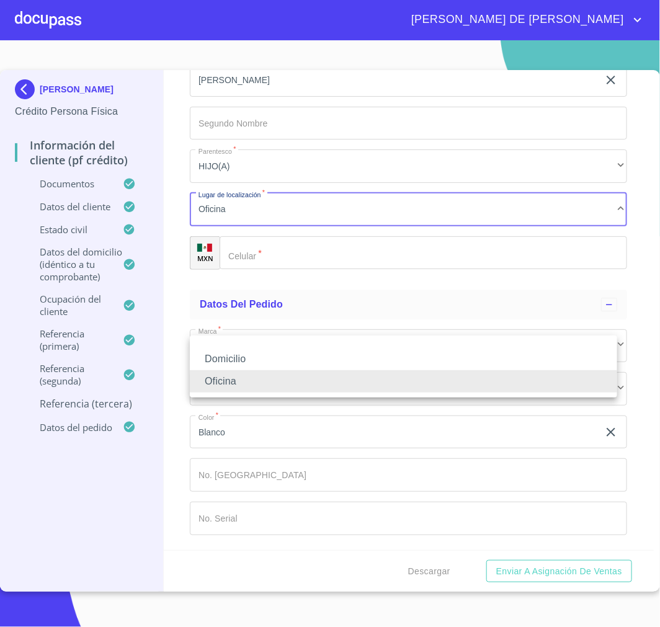
click at [335, 358] on li "Domicilio" at bounding box center [403, 359] width 427 height 22
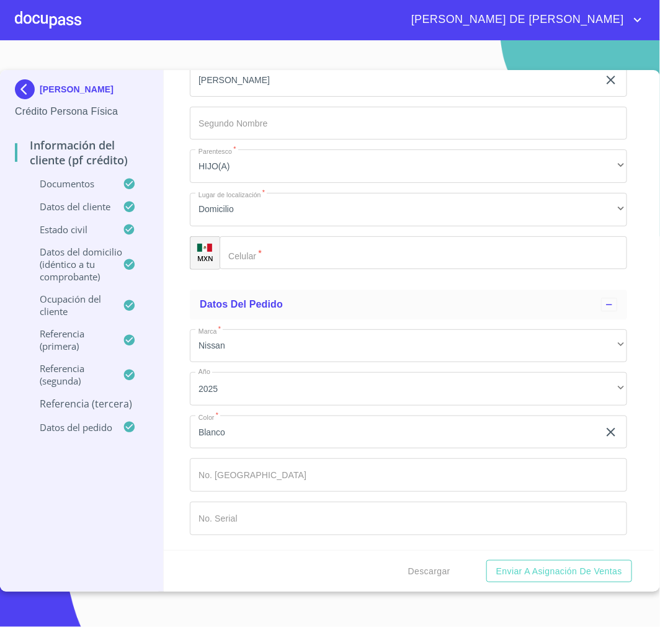
click at [327, 270] on input "Documento de identificación.   *" at bounding box center [423, 252] width 407 height 33
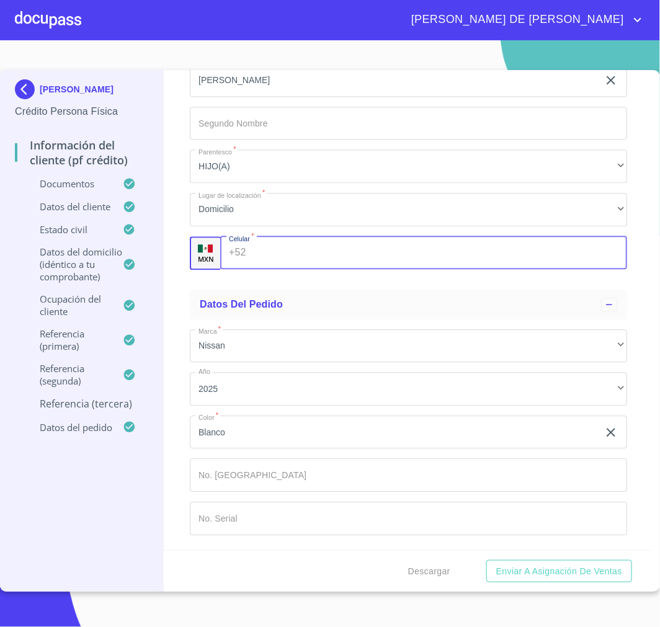
paste input "[PHONE_NUMBER]"
type input "[PHONE_NUMBER]"
click at [180, 429] on div "Información del cliente (PF crédito) Documentos Documento de identificación.   …" at bounding box center [409, 310] width 491 height 480
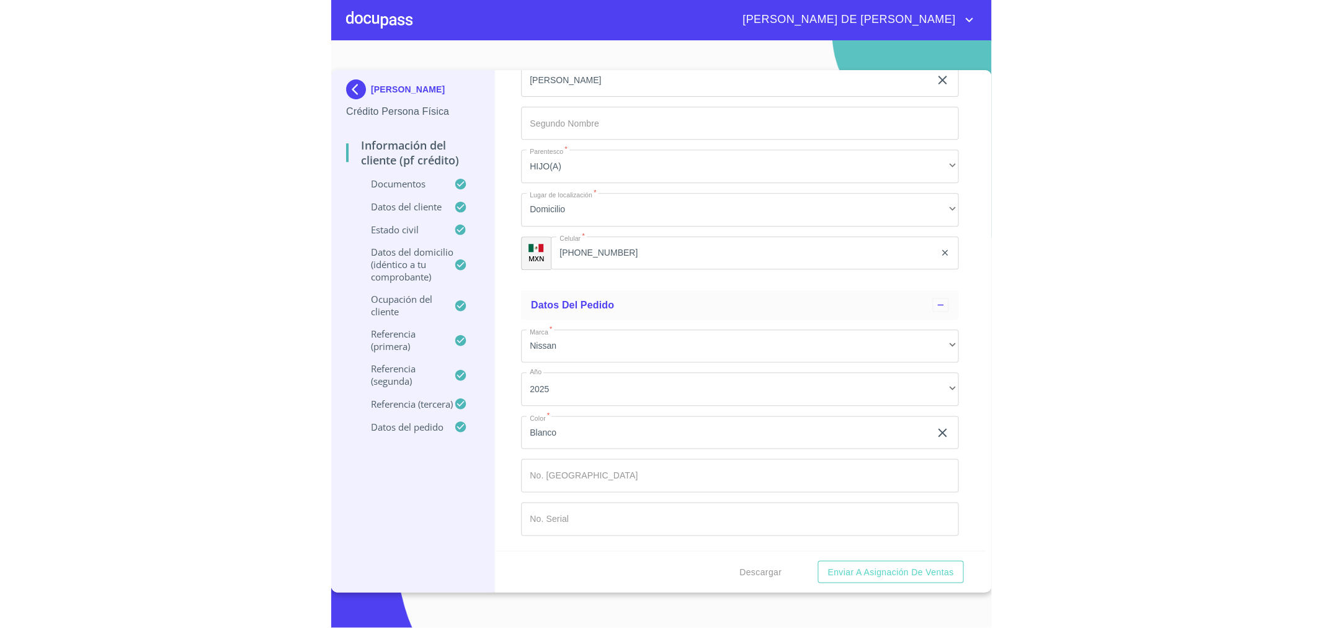
scroll to position [7239, 0]
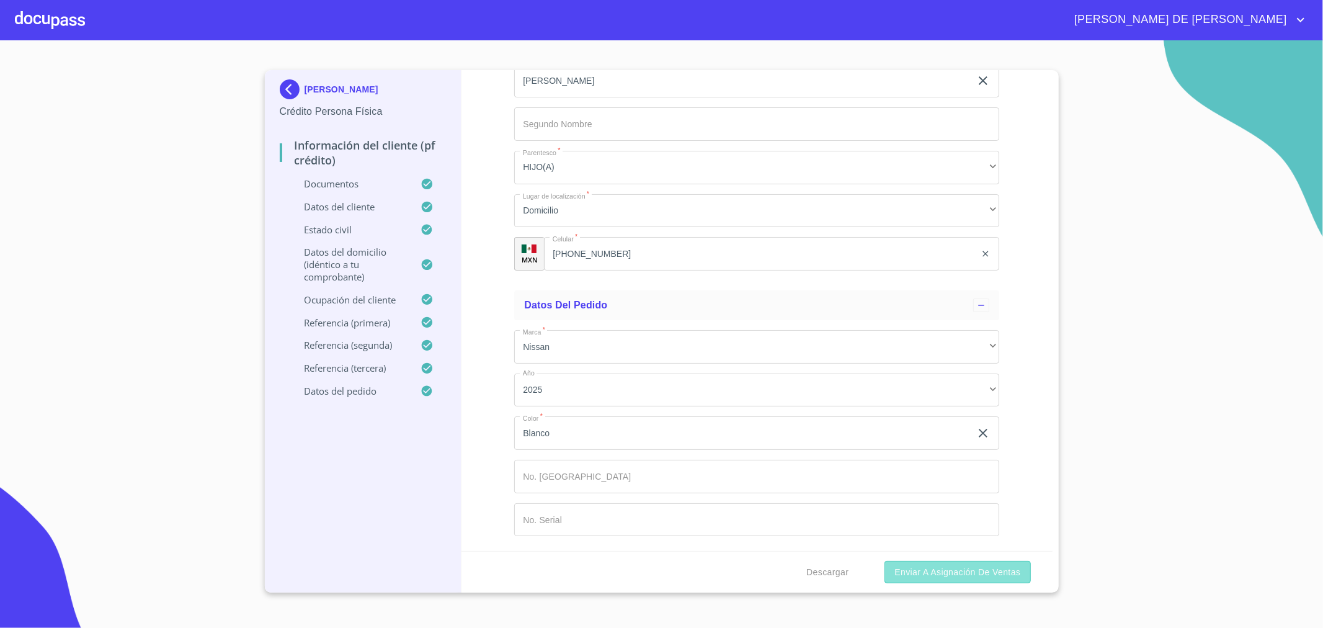
click at [976, 574] on span "Enviar a Asignación de Ventas" at bounding box center [957, 572] width 126 height 16
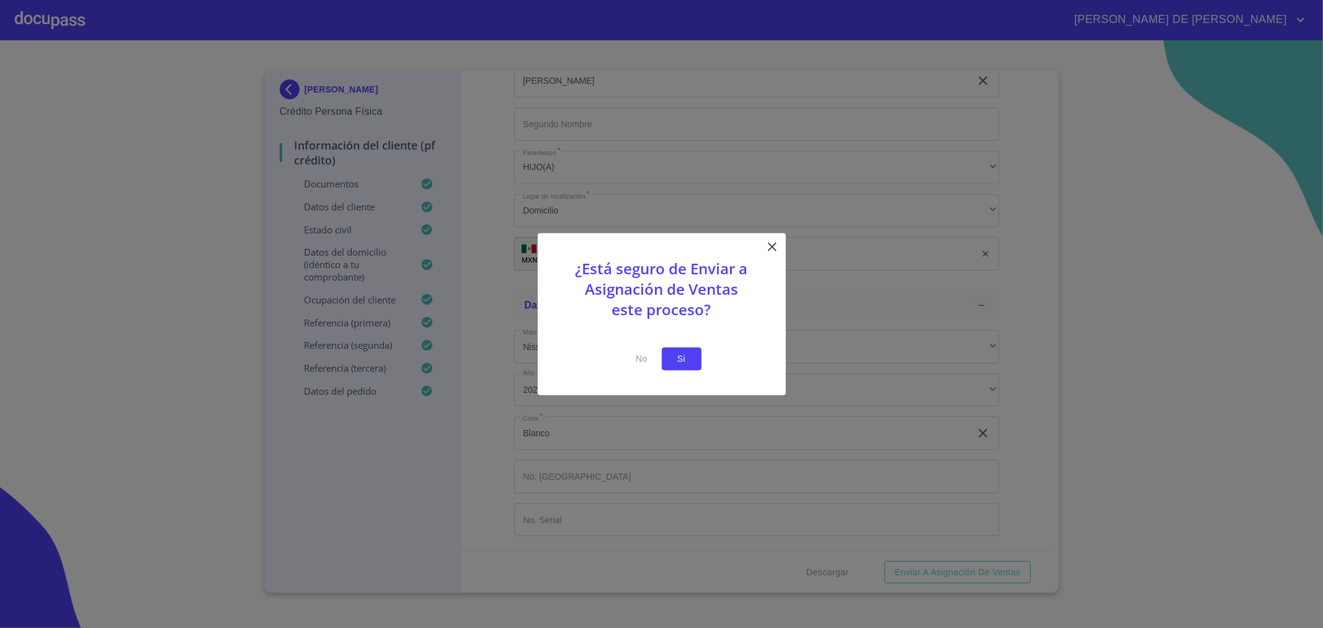
click at [685, 360] on span "Si" at bounding box center [682, 359] width 20 height 16
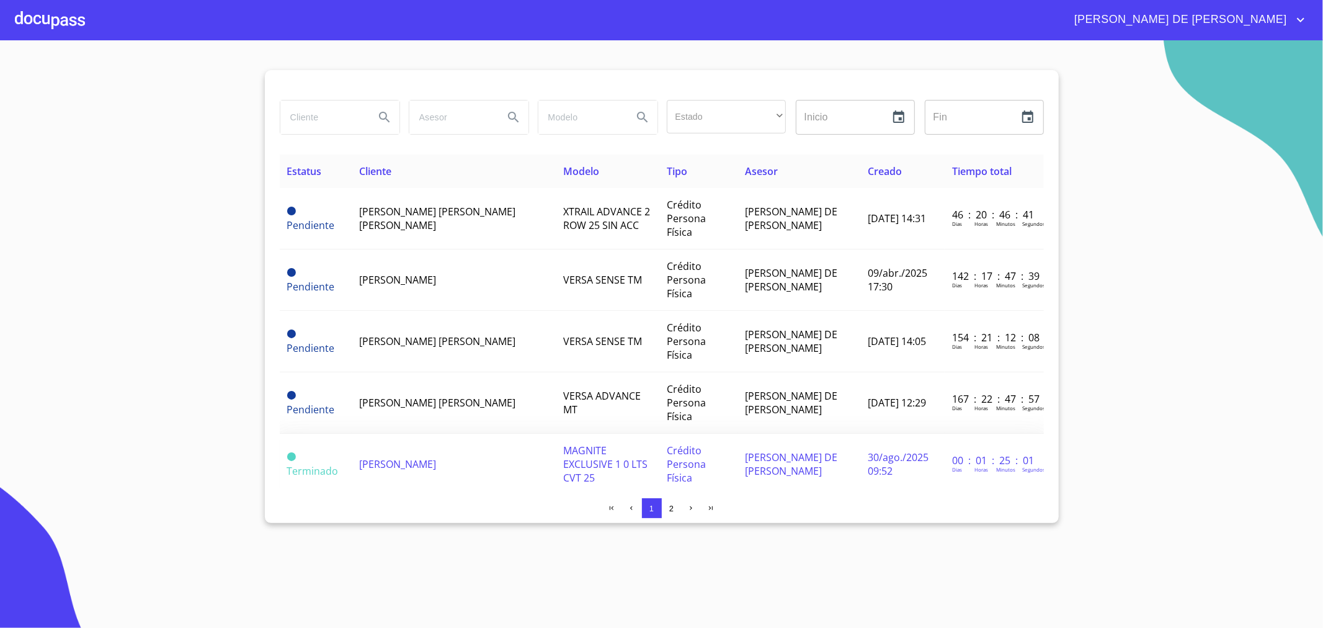
click at [667, 443] on span "Crédito Persona Física" at bounding box center [686, 463] width 39 height 41
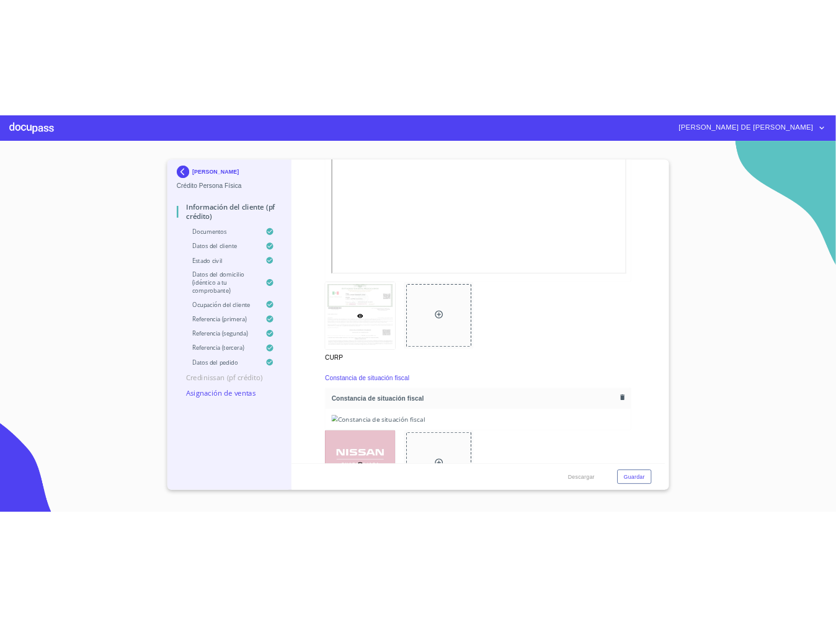
scroll to position [3377, 0]
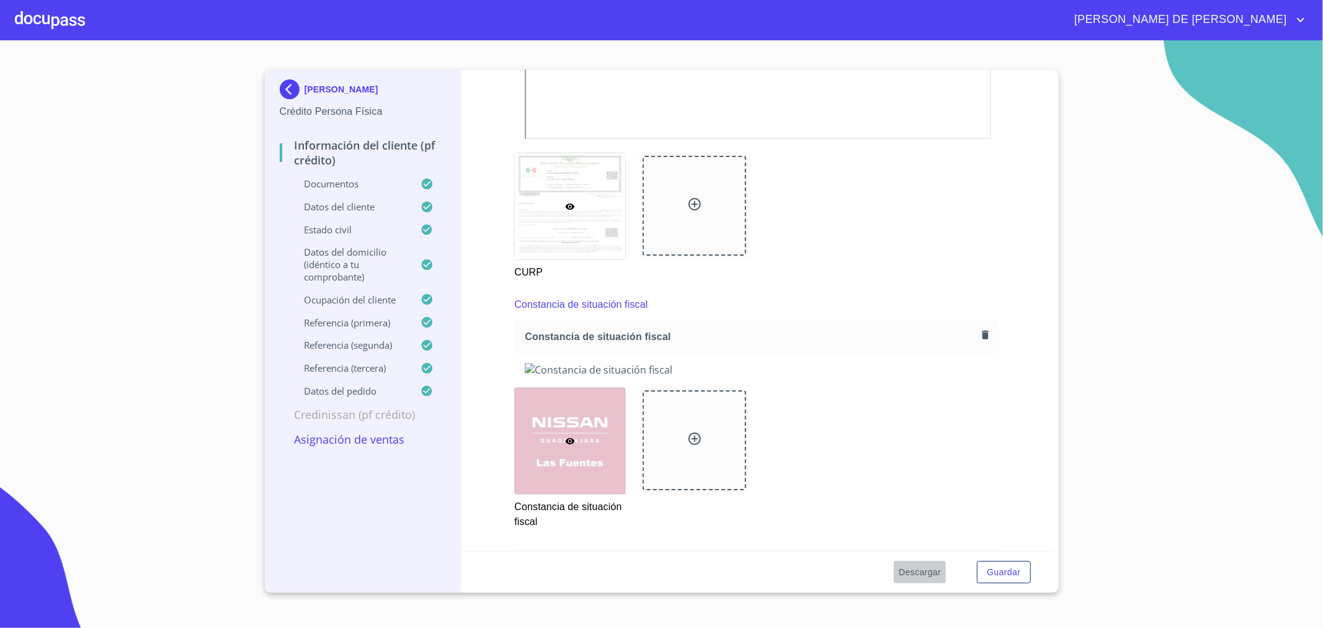
click at [913, 571] on span "Descargar" at bounding box center [920, 572] width 42 height 16
click at [1006, 564] on span "Guardar" at bounding box center [1003, 572] width 33 height 16
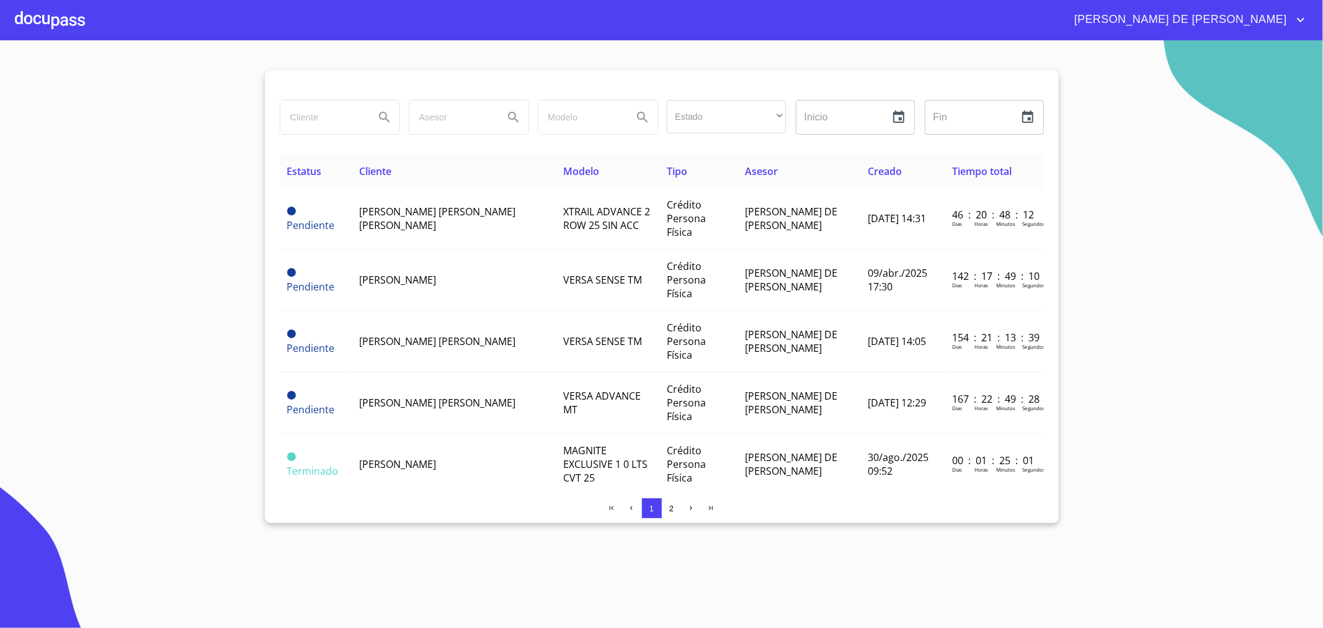
click at [141, 112] on section "Estado ​ ​ Inicio ​ Fin ​ Estatus Cliente Modelo Tipo Asesor Creado Tiempo tota…" at bounding box center [661, 333] width 1323 height 587
